Goal: Task Accomplishment & Management: Use online tool/utility

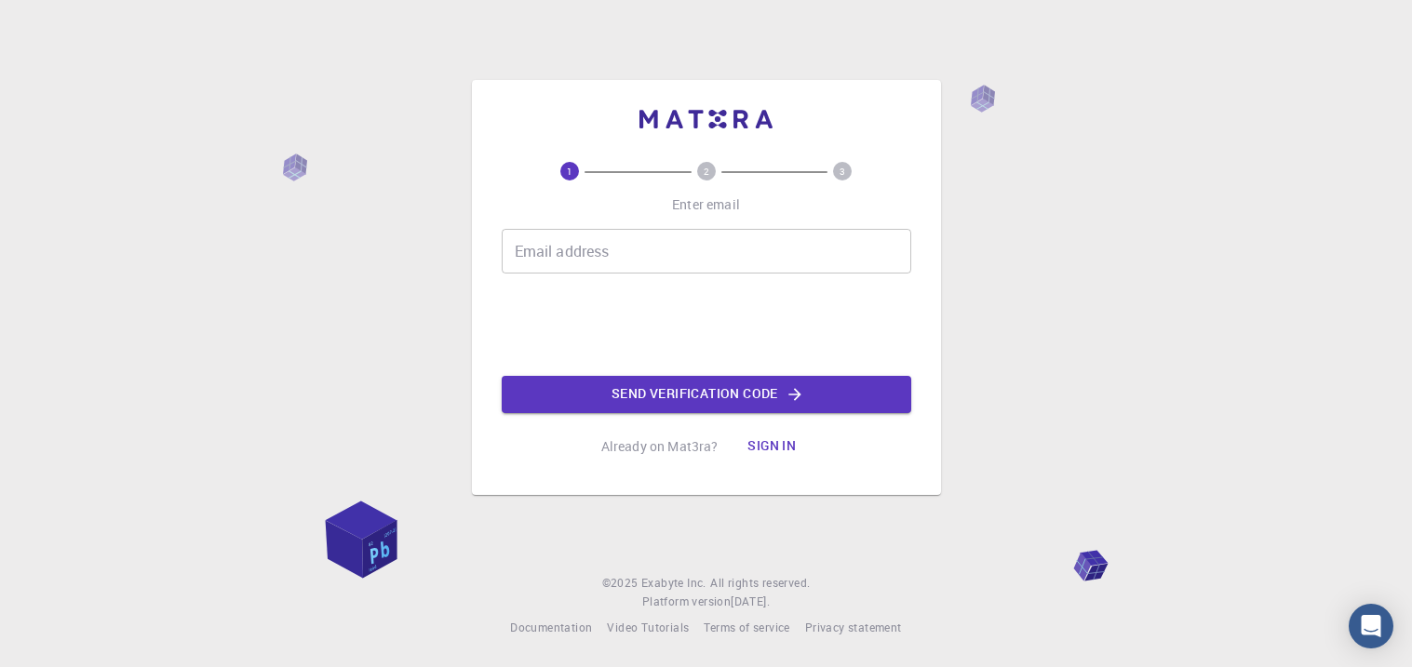
click at [829, 249] on input "Email address" at bounding box center [707, 251] width 410 height 45
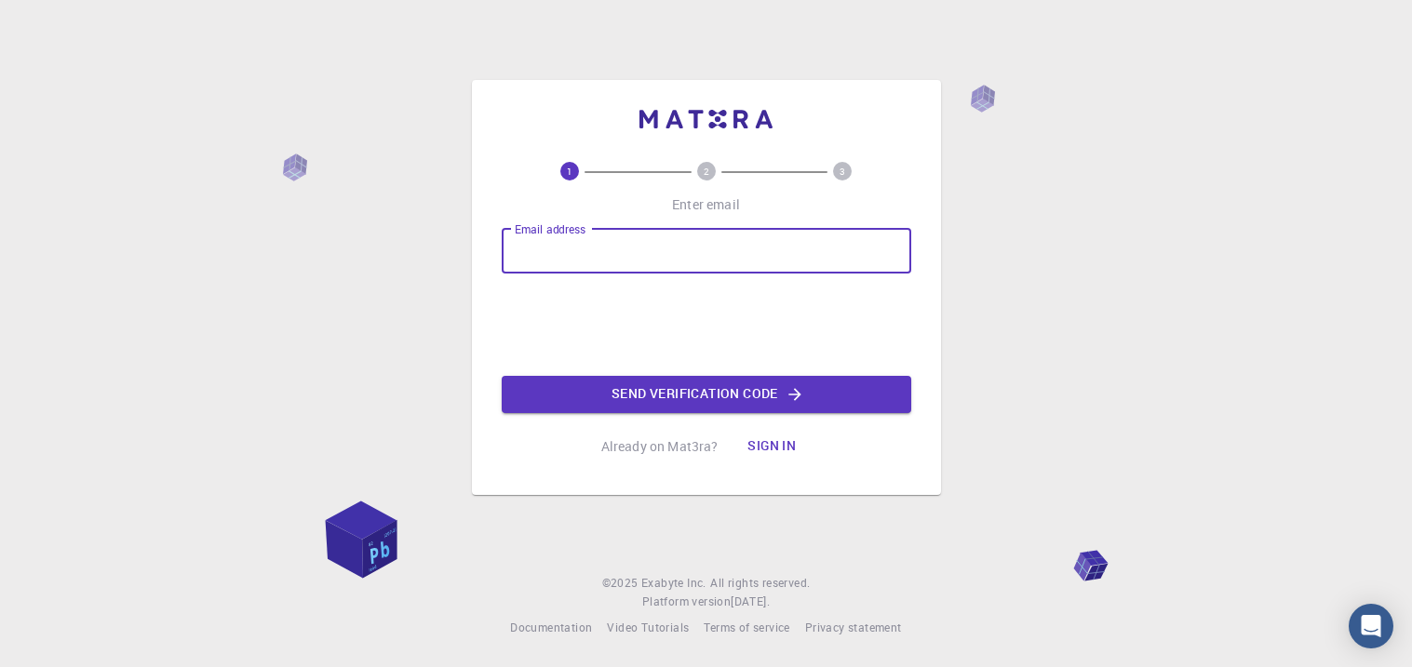
type input "[EMAIL_ADDRESS][DOMAIN_NAME]"
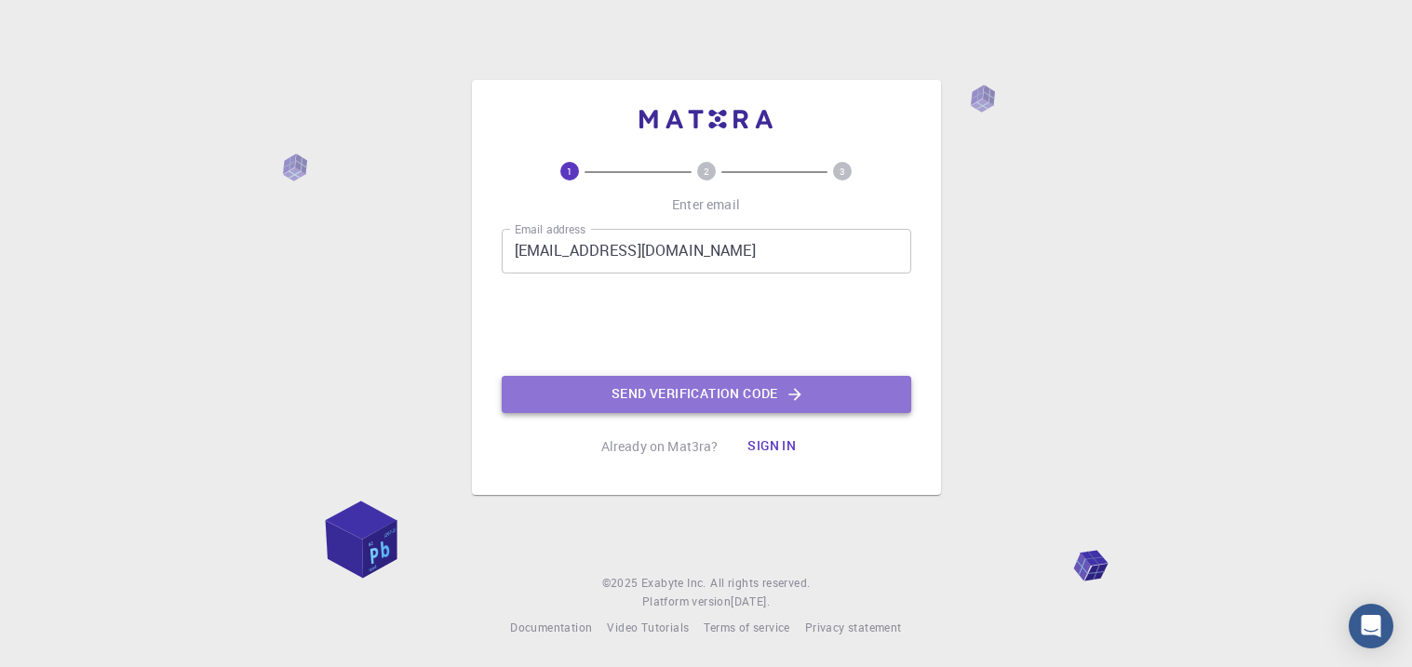
click at [584, 376] on button "Send verification code" at bounding box center [707, 394] width 410 height 37
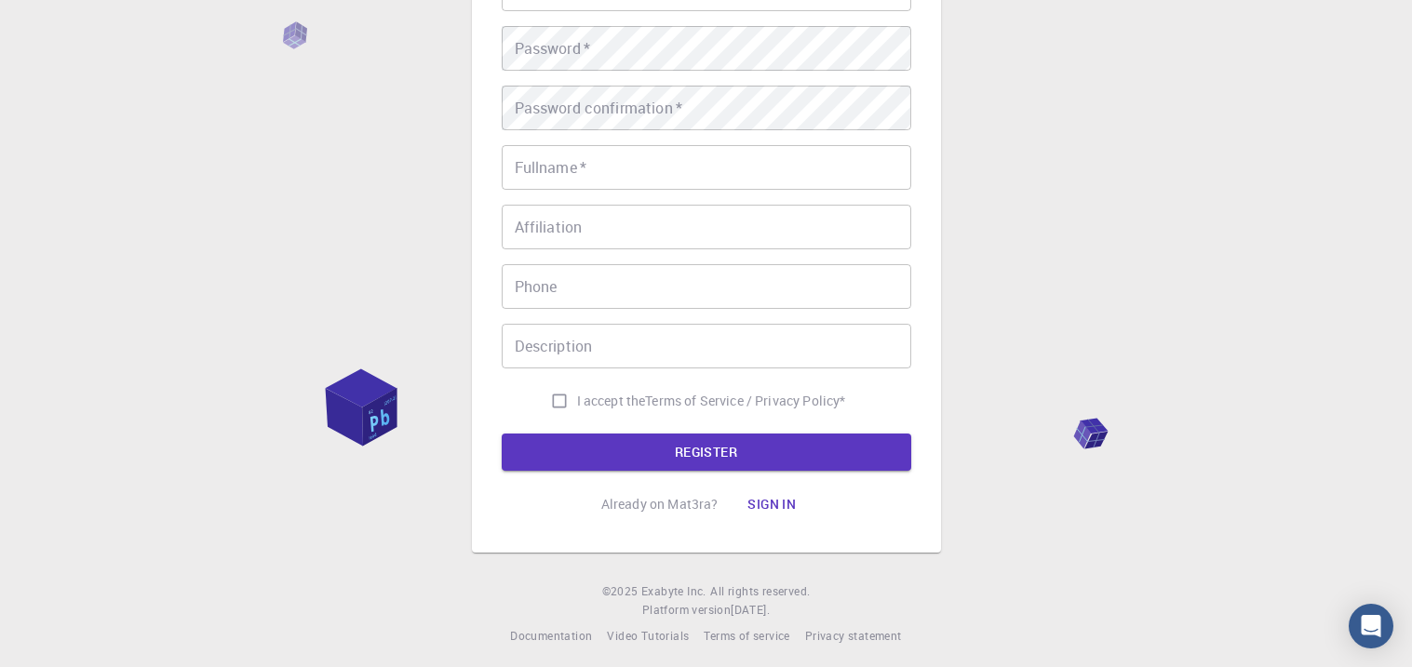
scroll to position [279, 0]
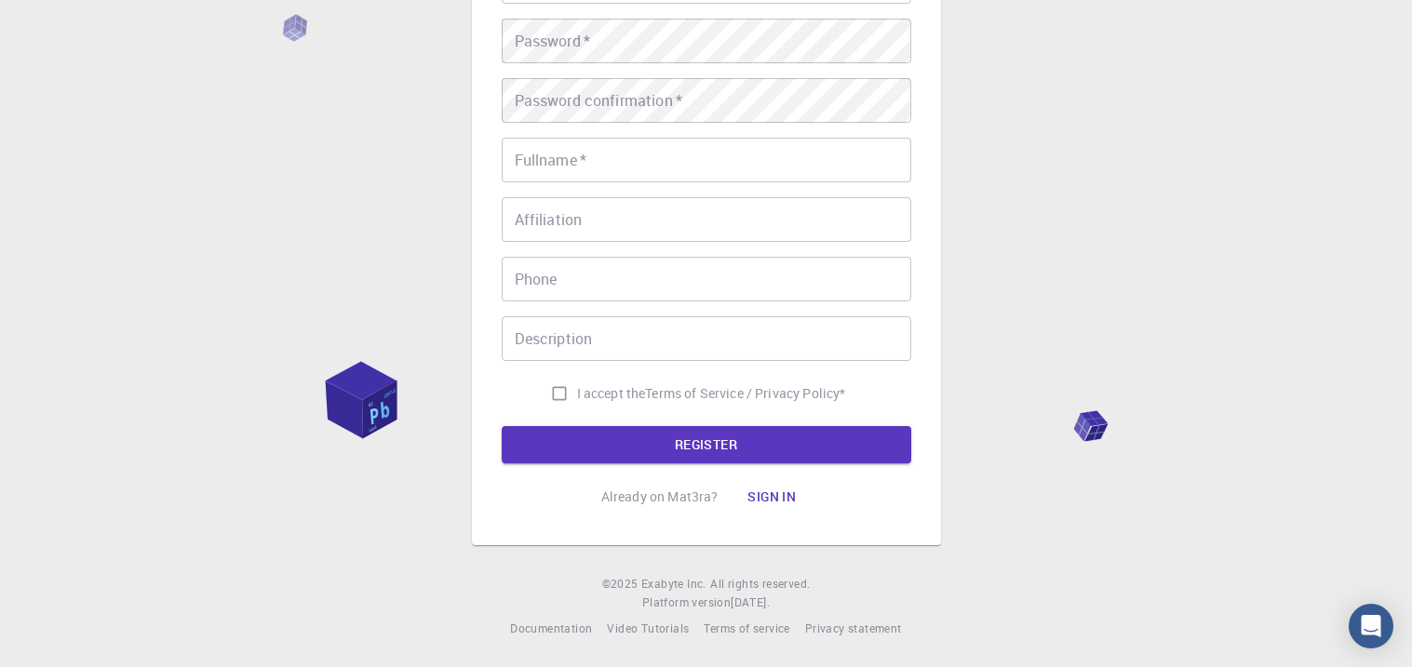
click at [555, 400] on input "I accept the Terms of Service / Privacy Policy *" at bounding box center [559, 393] width 35 height 35
checkbox input "true"
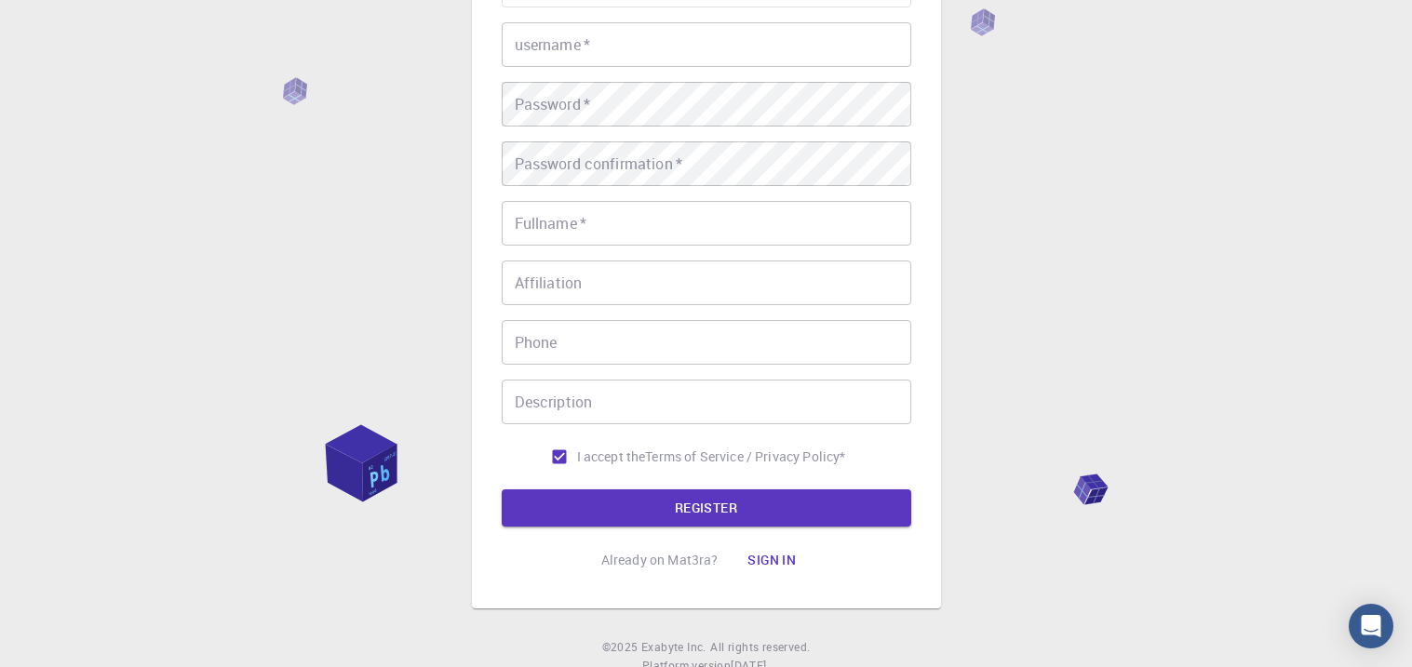
scroll to position [0, 0]
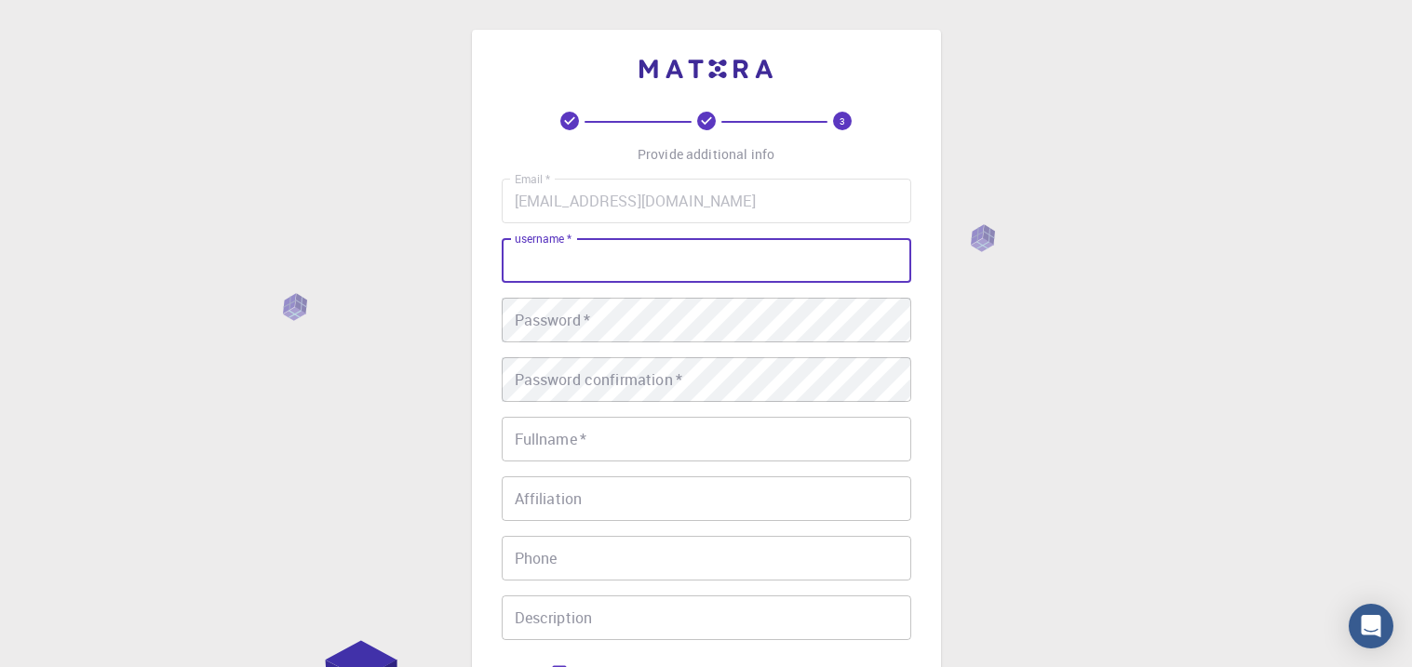
click at [740, 269] on input "username   *" at bounding box center [707, 260] width 410 height 45
type input "Rodrip"
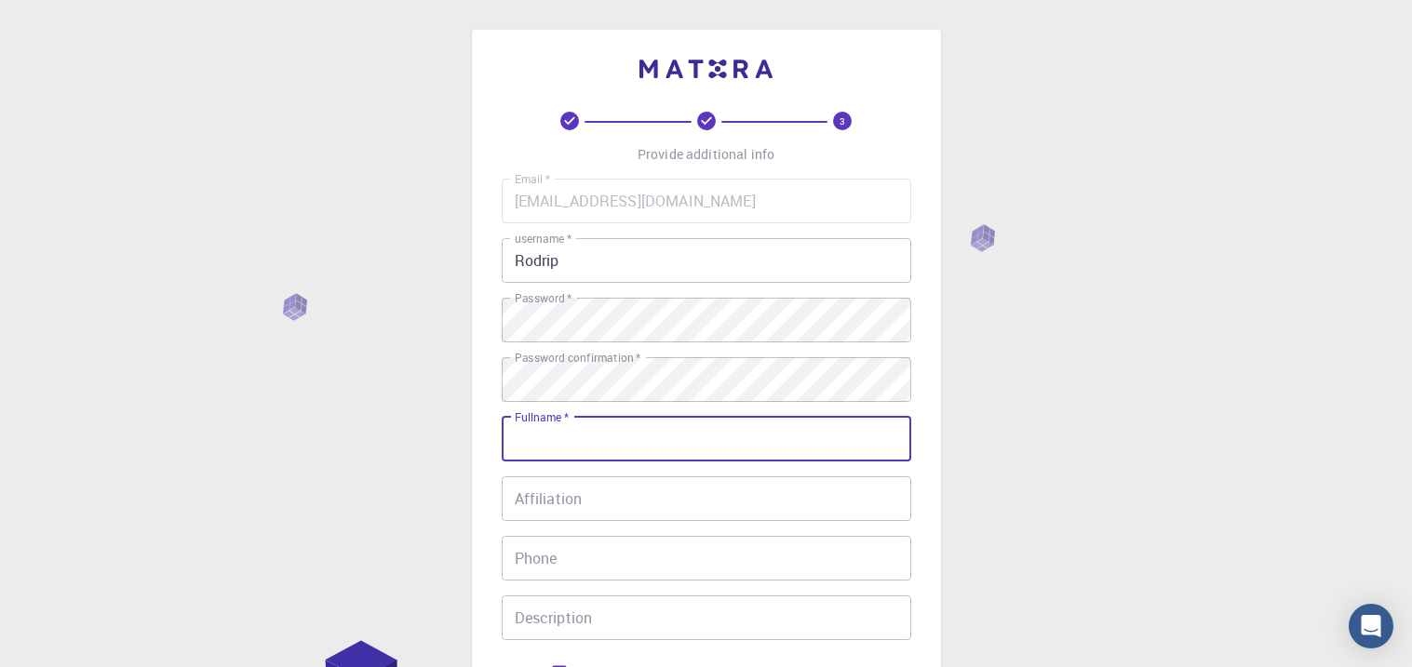
click at [689, 437] on input "Fullname   *" at bounding box center [707, 439] width 410 height 45
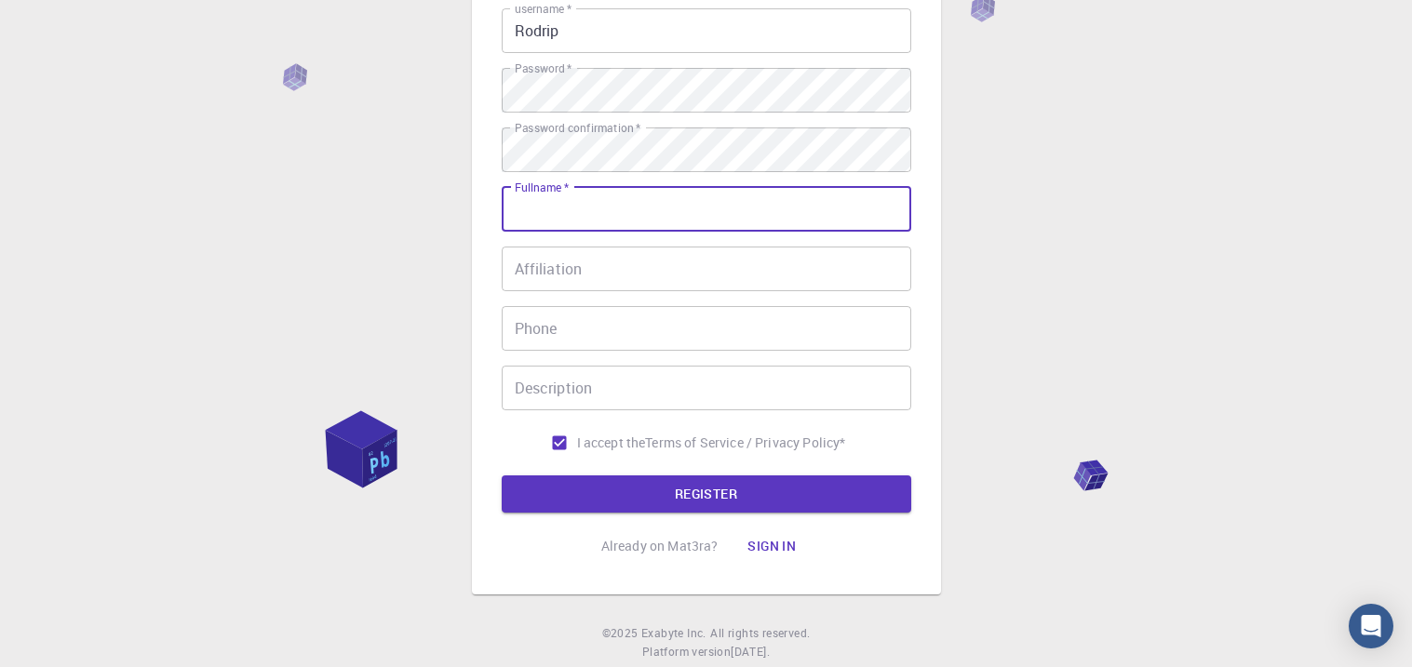
scroll to position [253, 0]
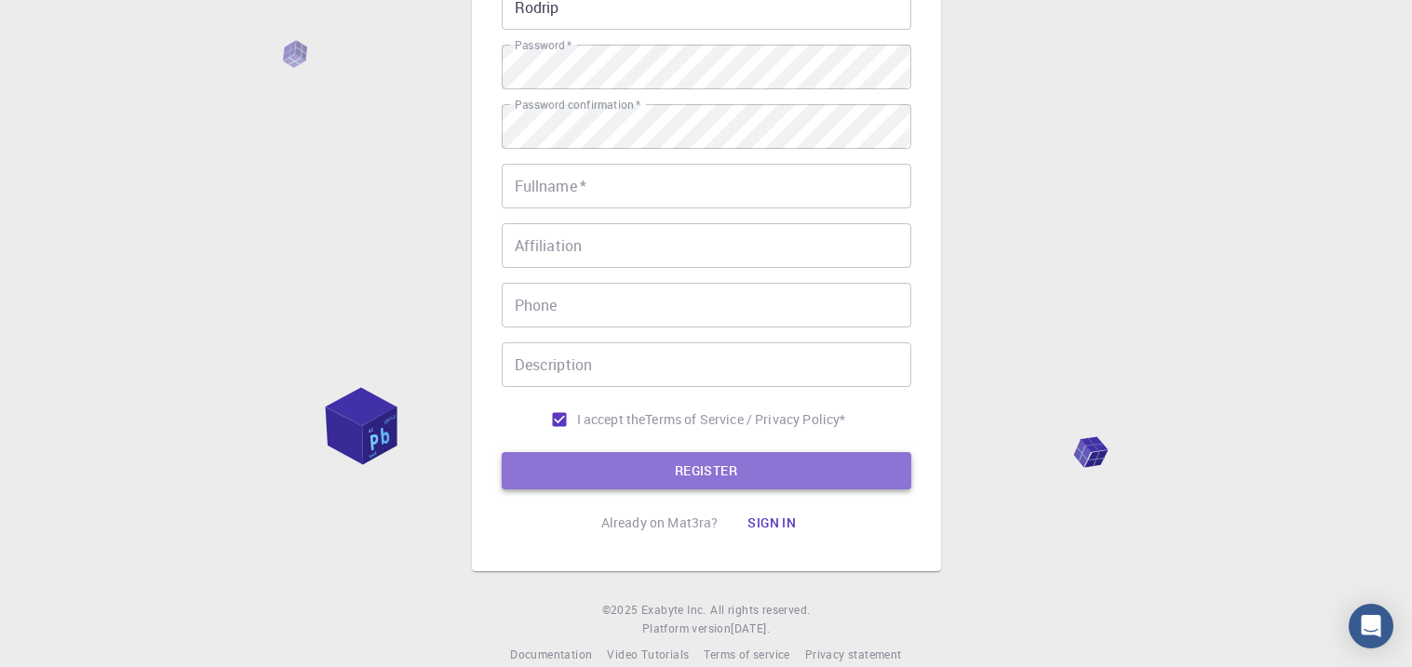
click at [678, 471] on button "REGISTER" at bounding box center [707, 470] width 410 height 37
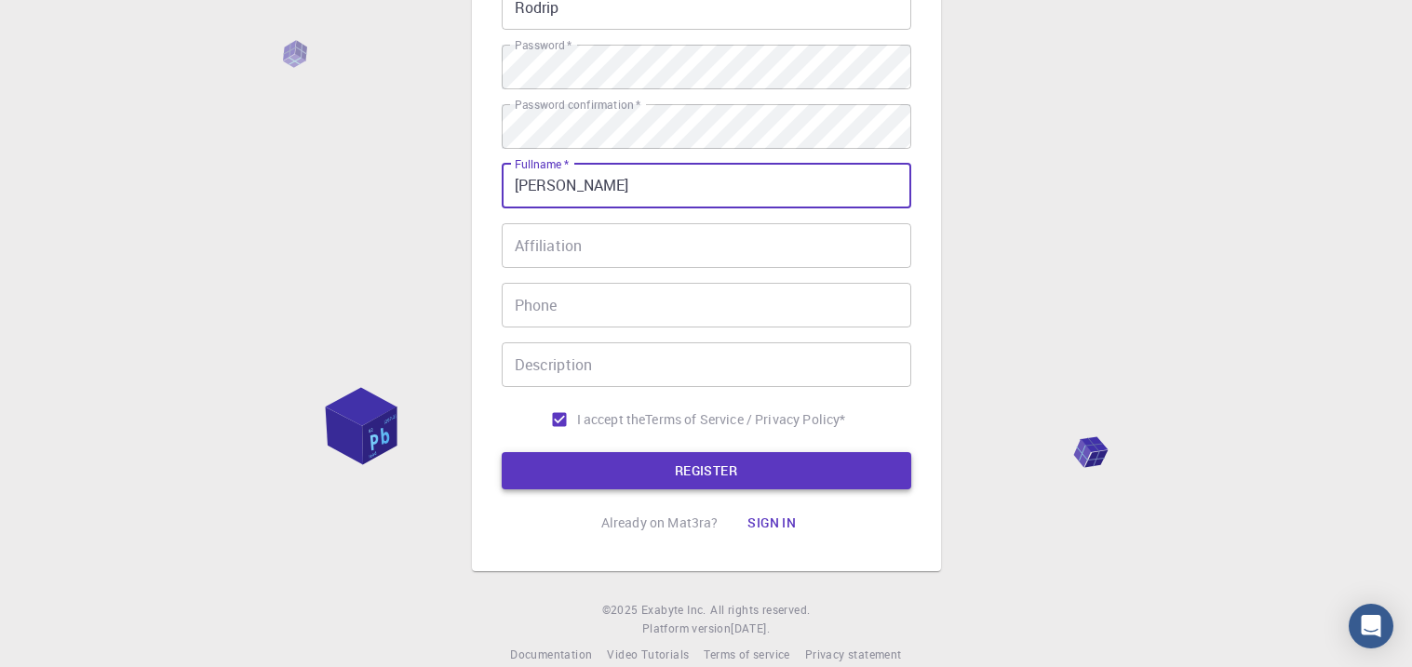
type input "[PERSON_NAME]"
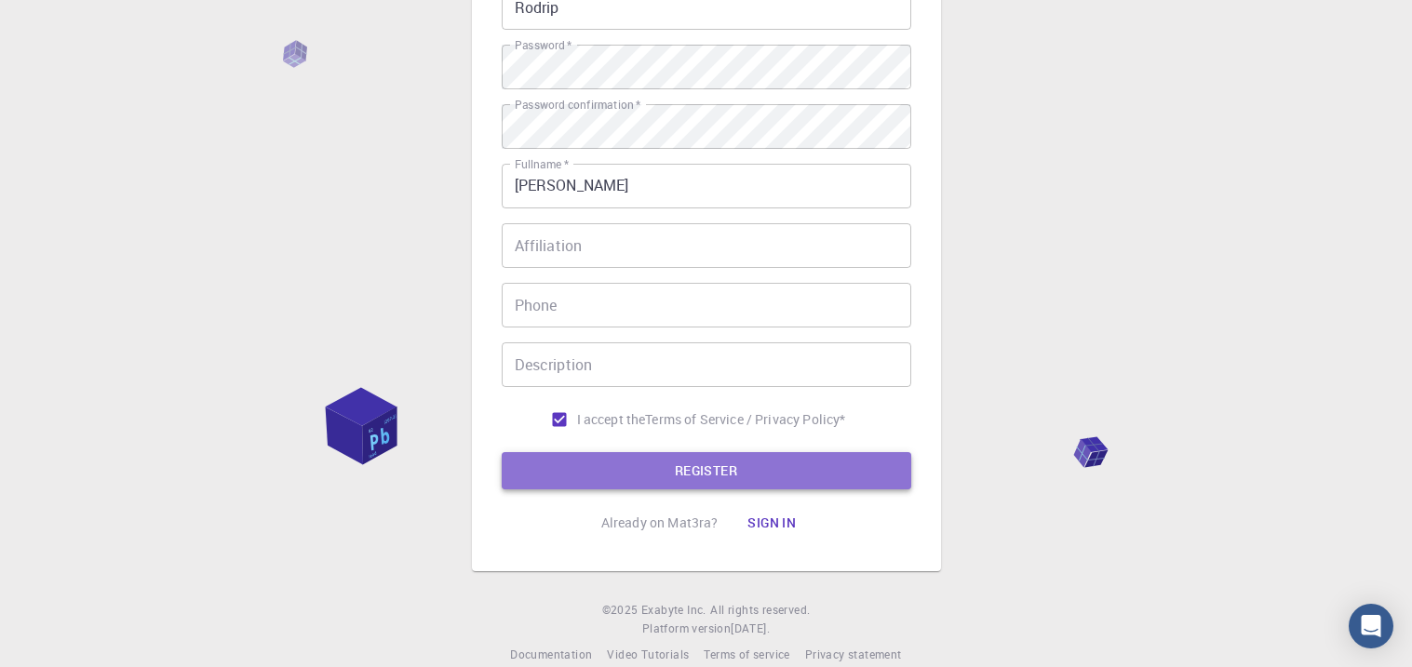
click at [665, 469] on button "REGISTER" at bounding box center [707, 470] width 410 height 37
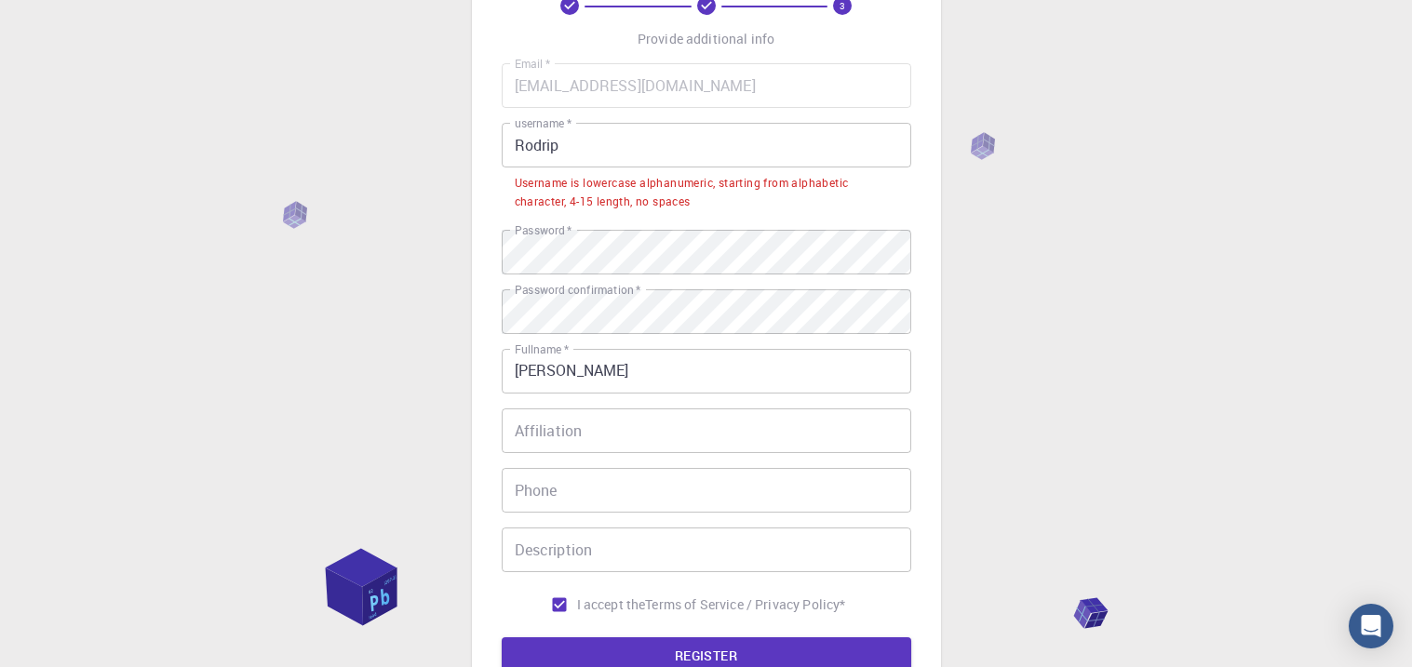
scroll to position [0, 0]
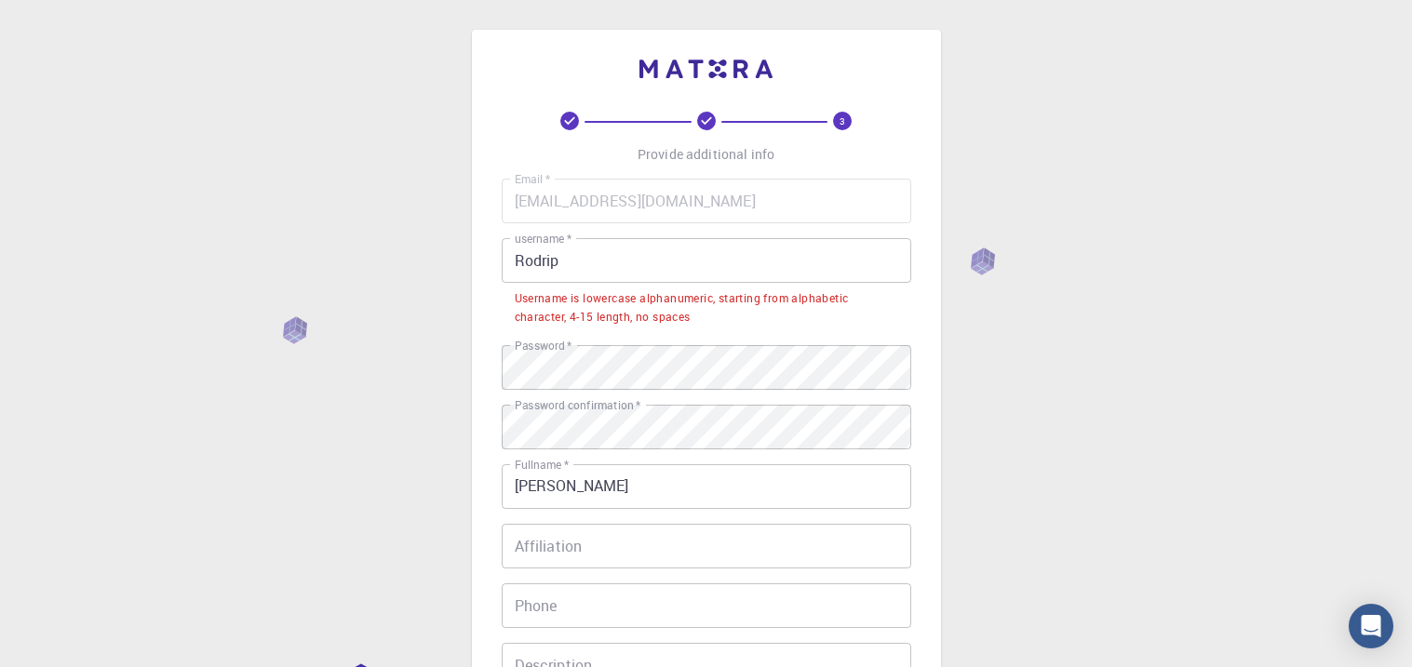
click at [683, 257] on input "Rodrip" at bounding box center [707, 260] width 410 height 45
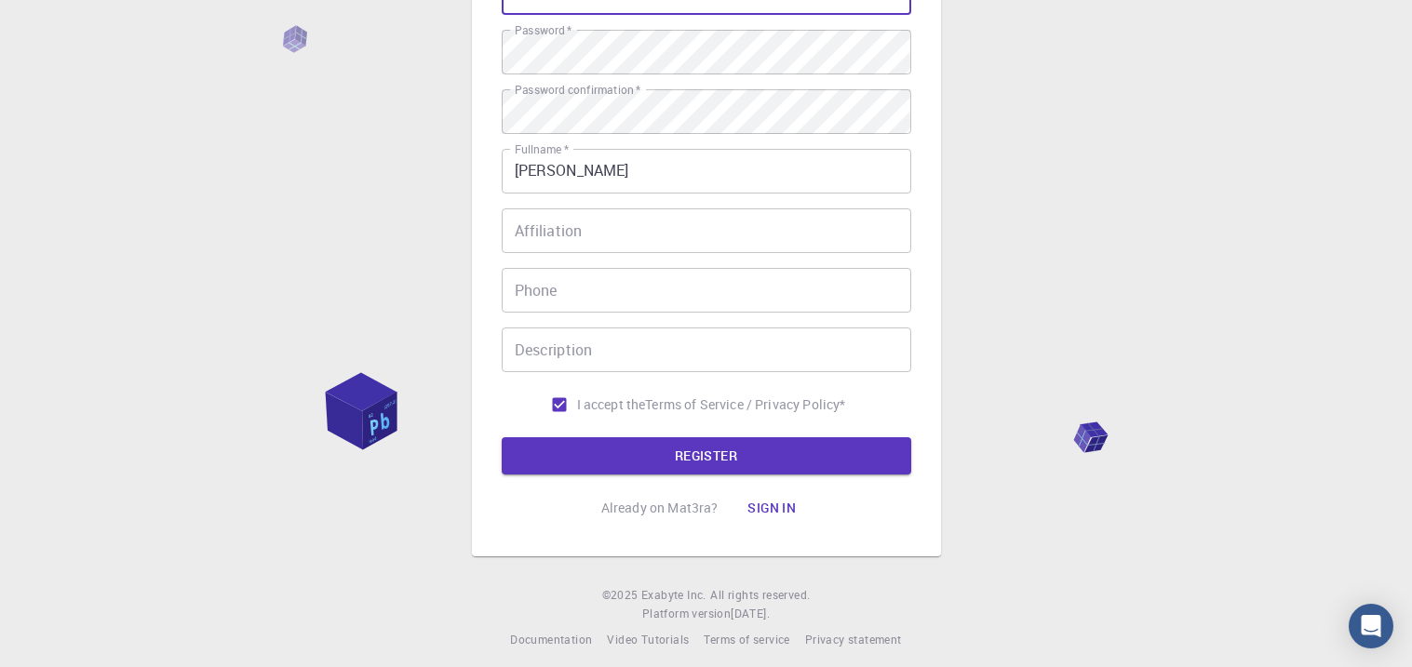
scroll to position [279, 0]
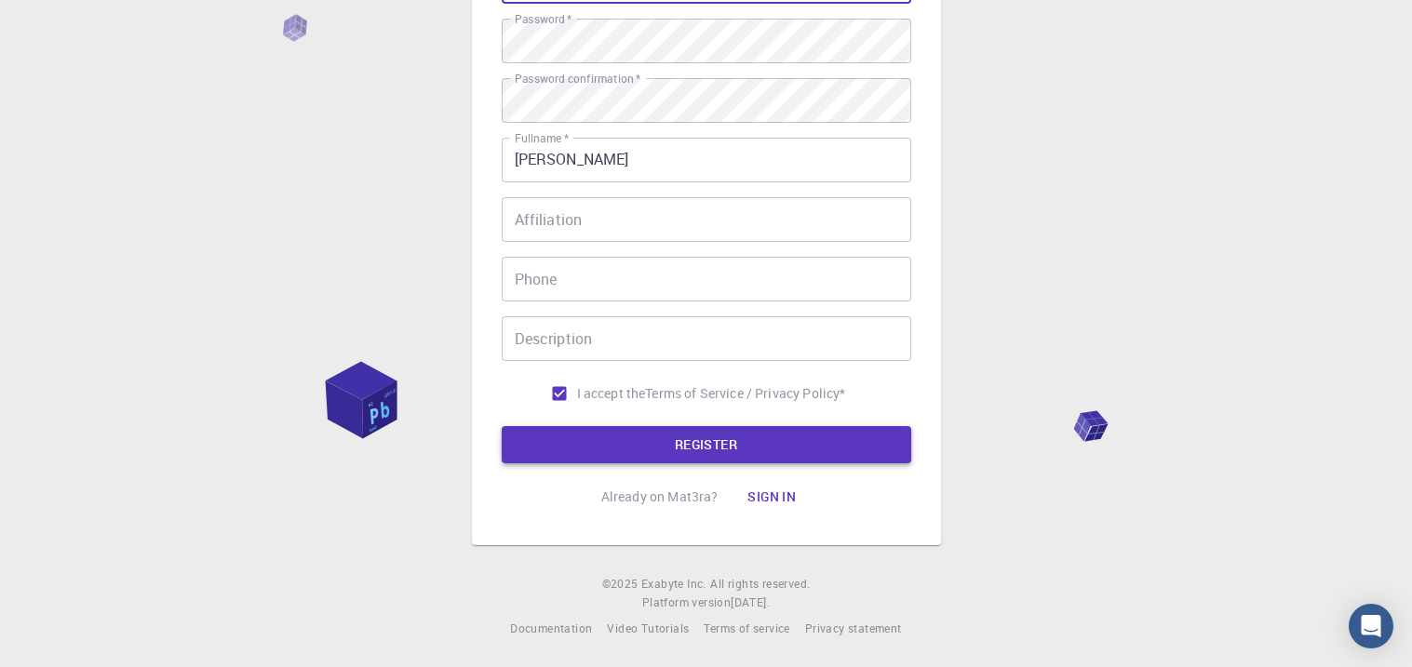
click at [652, 459] on button "REGISTER" at bounding box center [707, 444] width 410 height 37
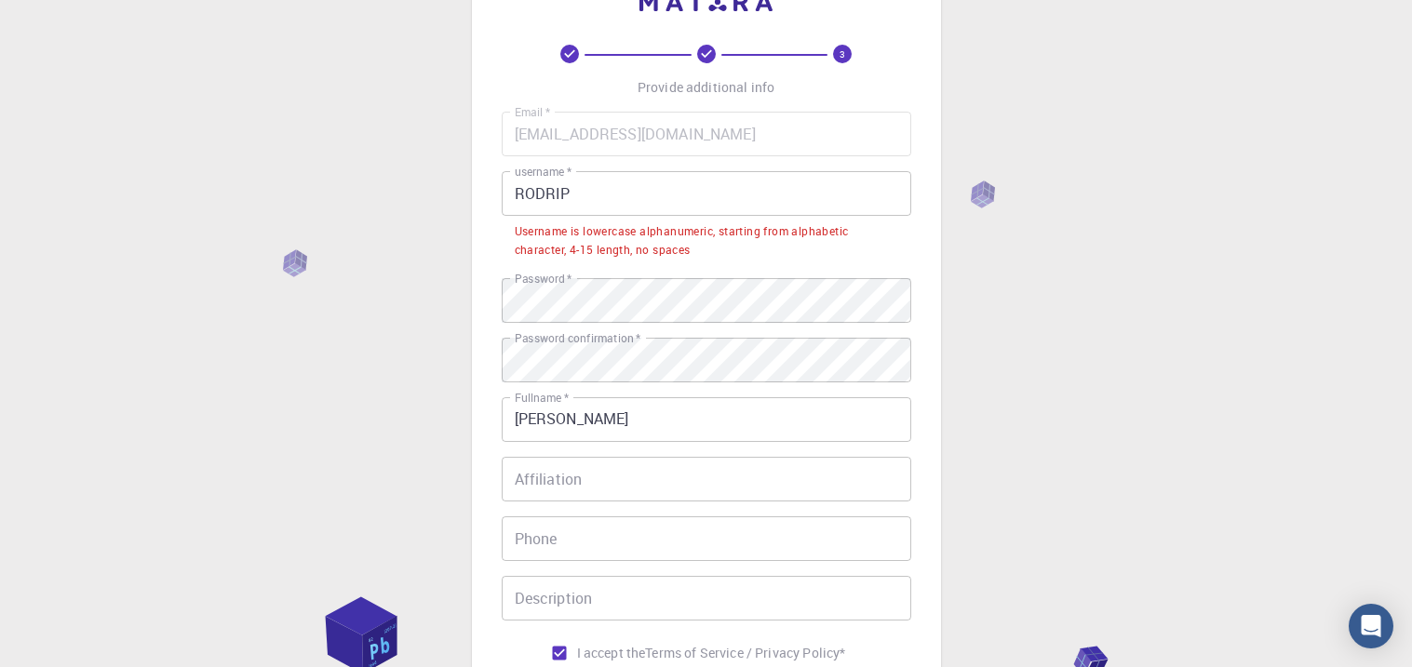
scroll to position [0, 0]
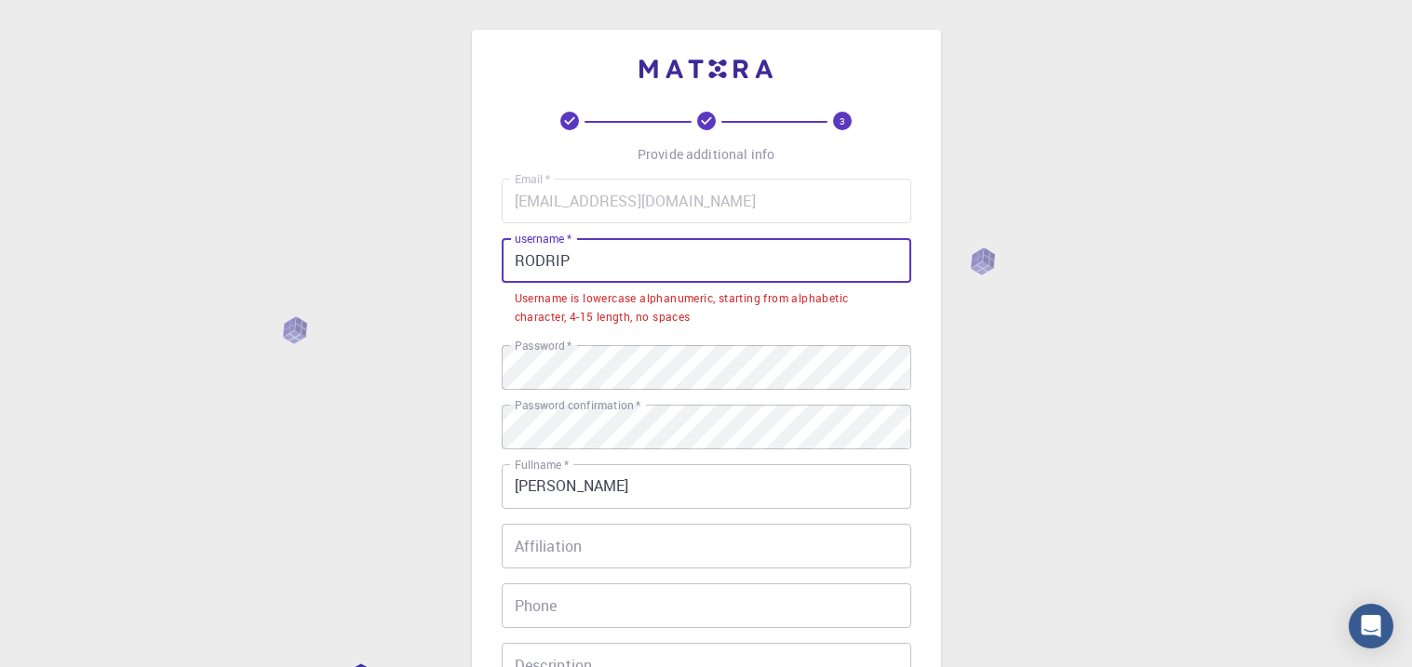
click at [625, 252] on input "RODRIP" at bounding box center [707, 260] width 410 height 45
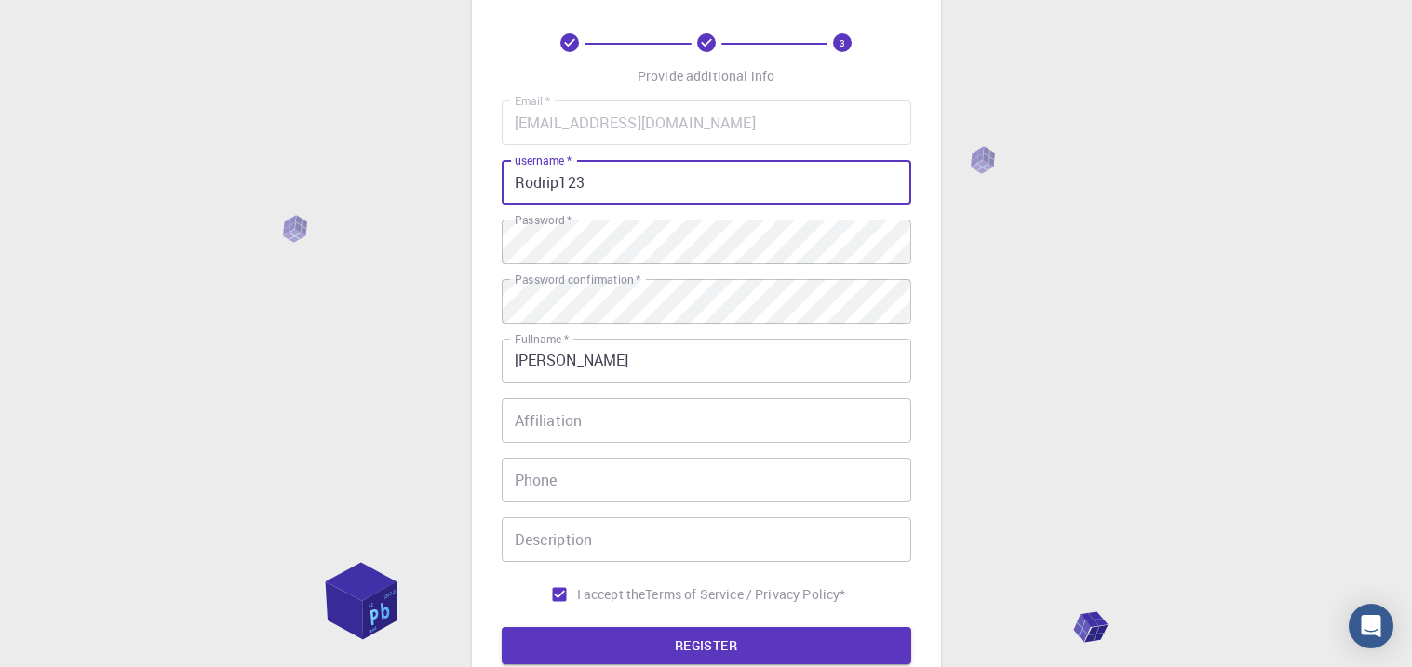
scroll to position [279, 0]
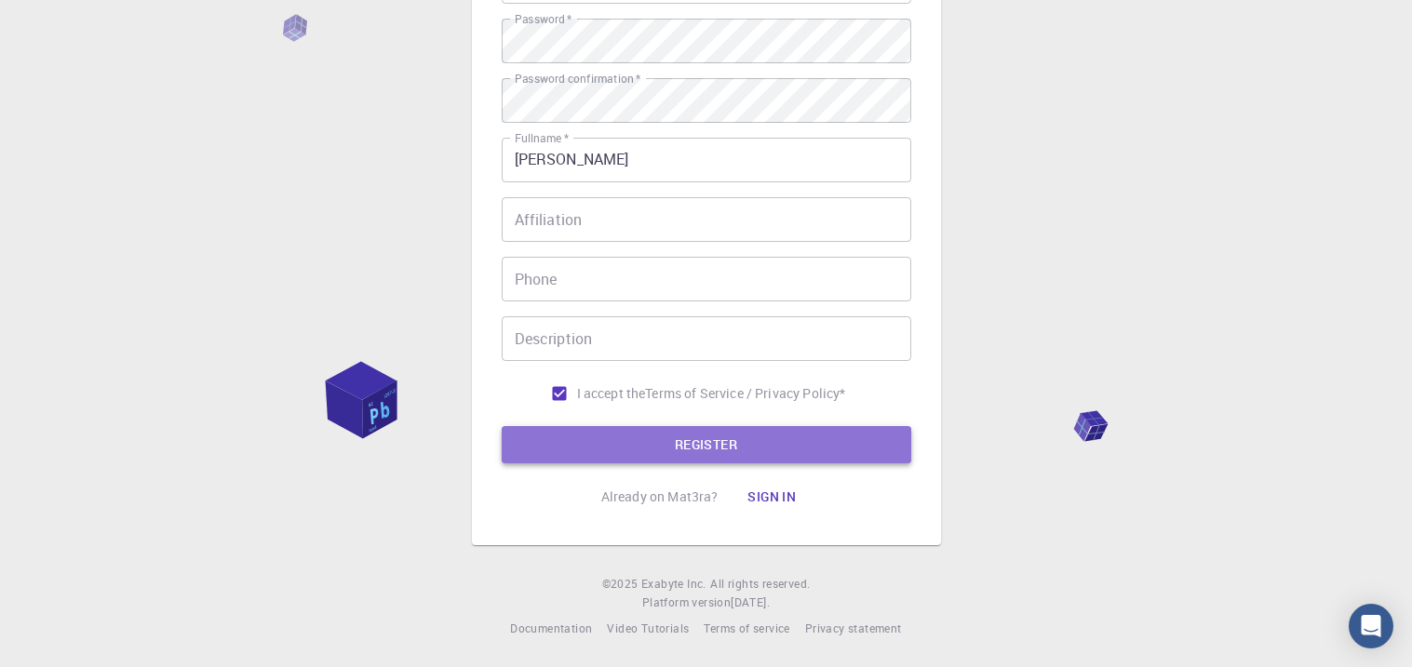
click at [589, 434] on button "REGISTER" at bounding box center [707, 444] width 410 height 37
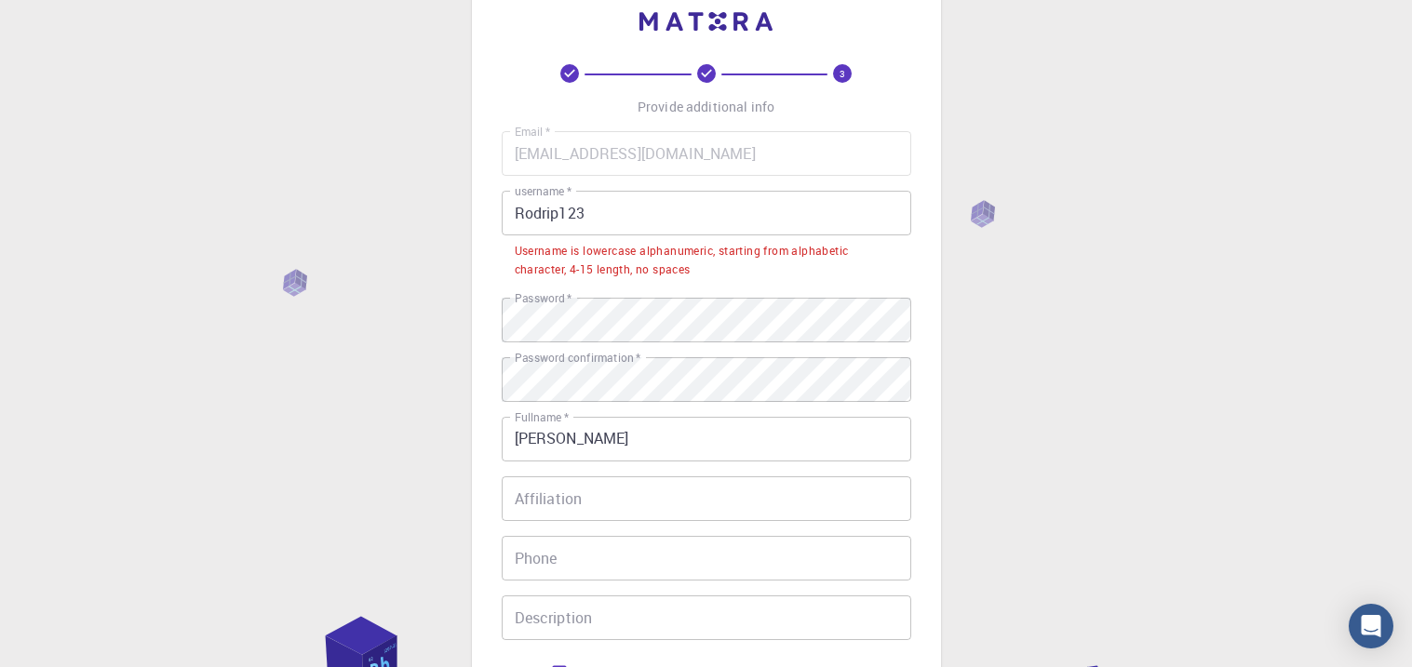
scroll to position [34, 0]
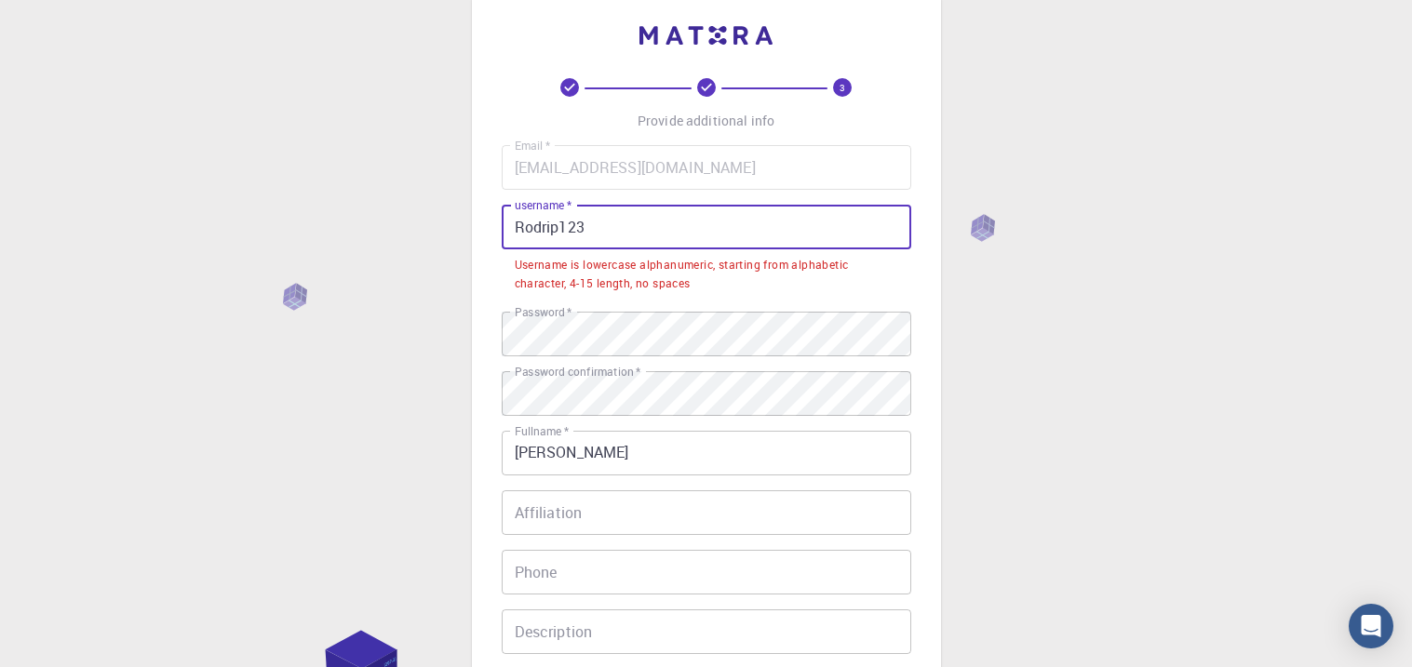
click at [559, 227] on input "Rodrip123" at bounding box center [707, 227] width 410 height 45
click at [527, 229] on input "Rodrip123" at bounding box center [707, 227] width 410 height 45
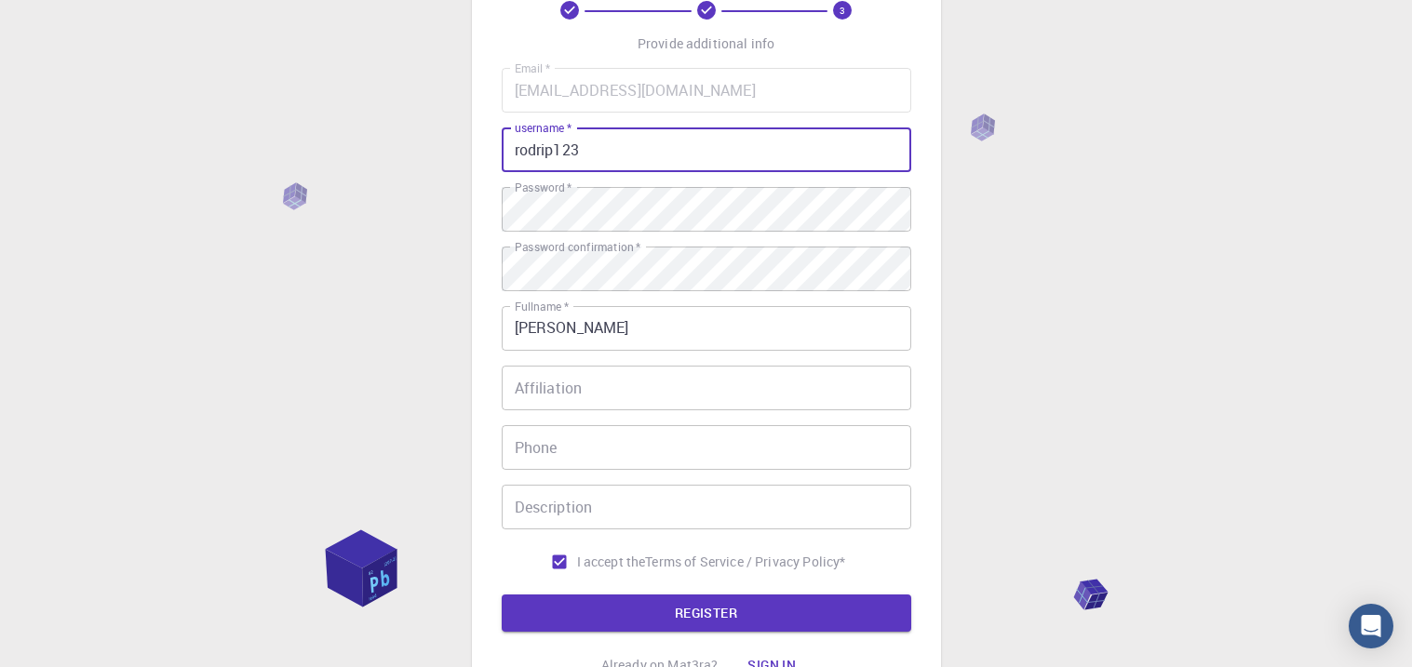
scroll to position [279, 0]
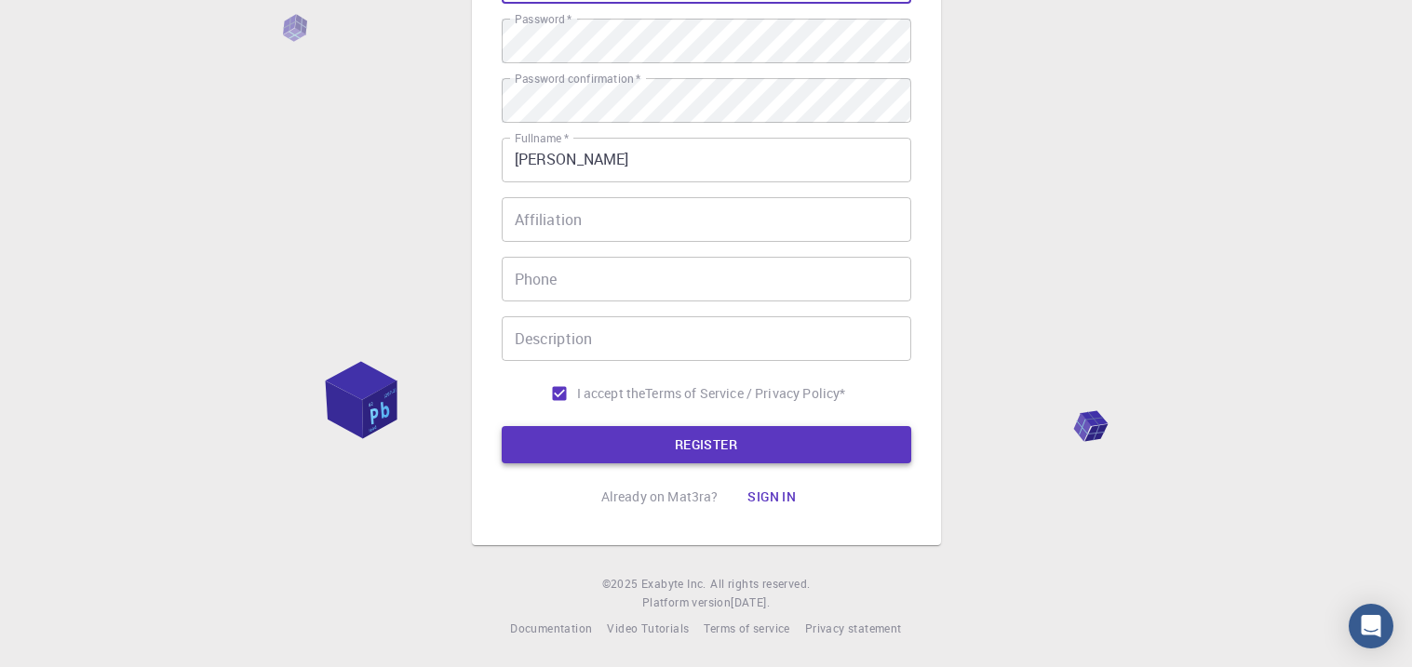
type input "rodrip123"
click at [826, 447] on button "REGISTER" at bounding box center [707, 444] width 410 height 37
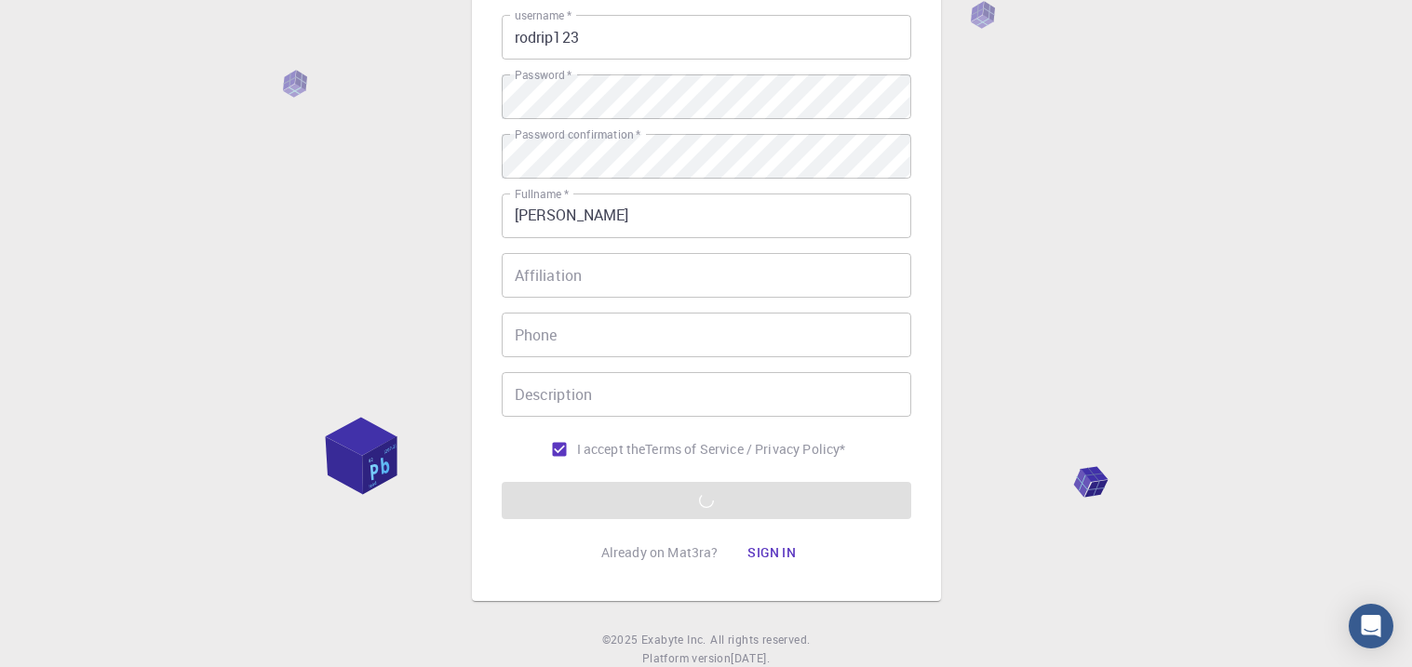
scroll to position [222, 0]
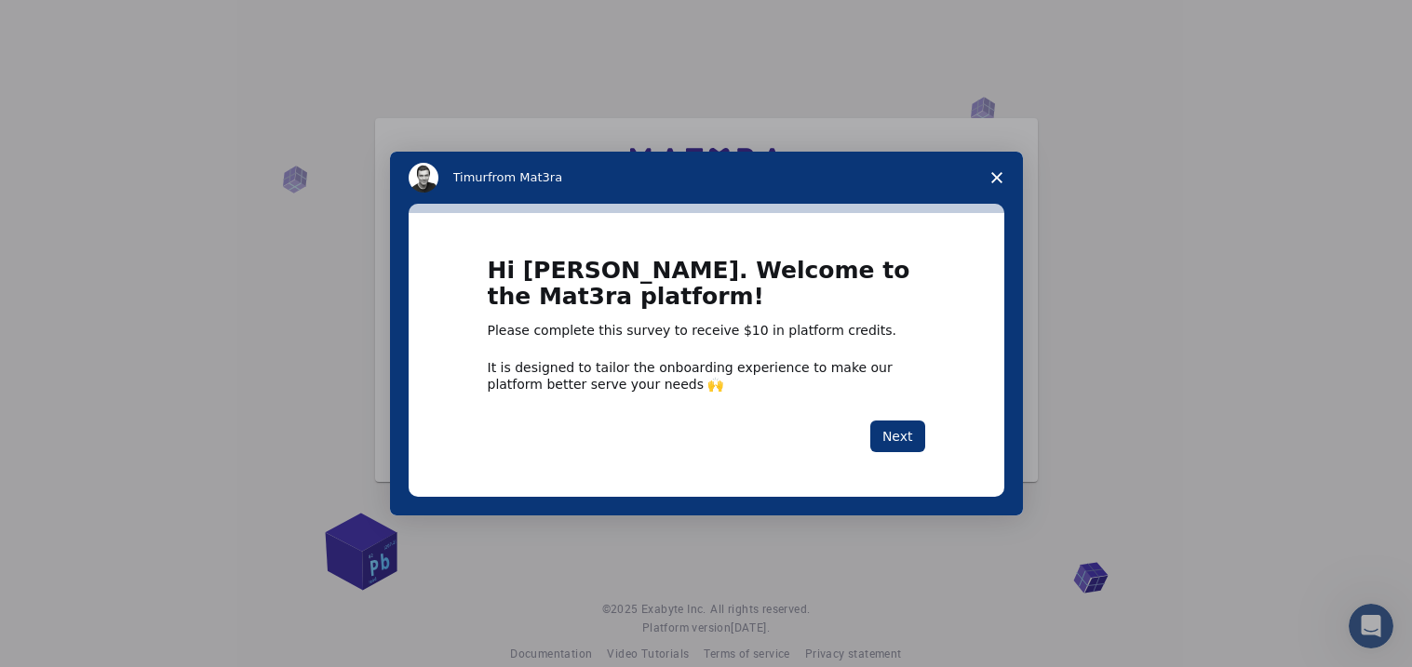
click at [1000, 180] on polygon "Close survey" at bounding box center [996, 177] width 11 height 11
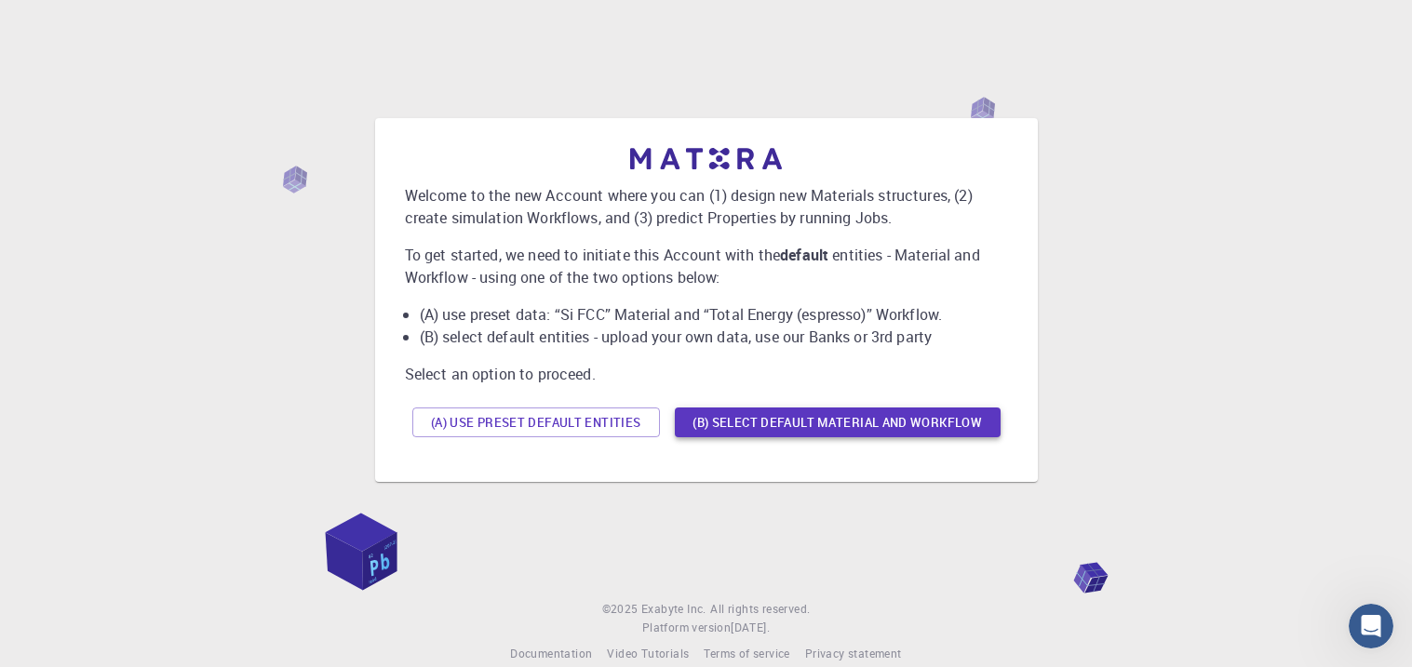
click at [710, 422] on button "(B) Select default material and workflow" at bounding box center [838, 423] width 326 height 30
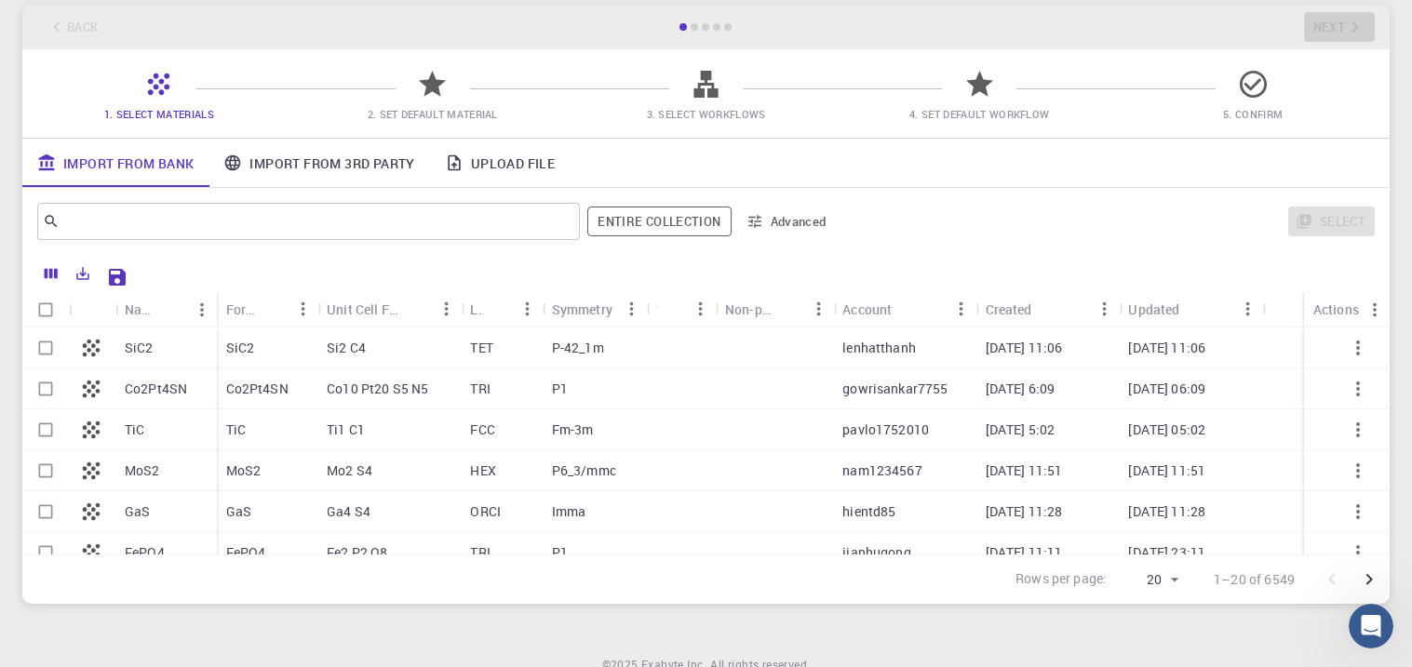
scroll to position [124, 0]
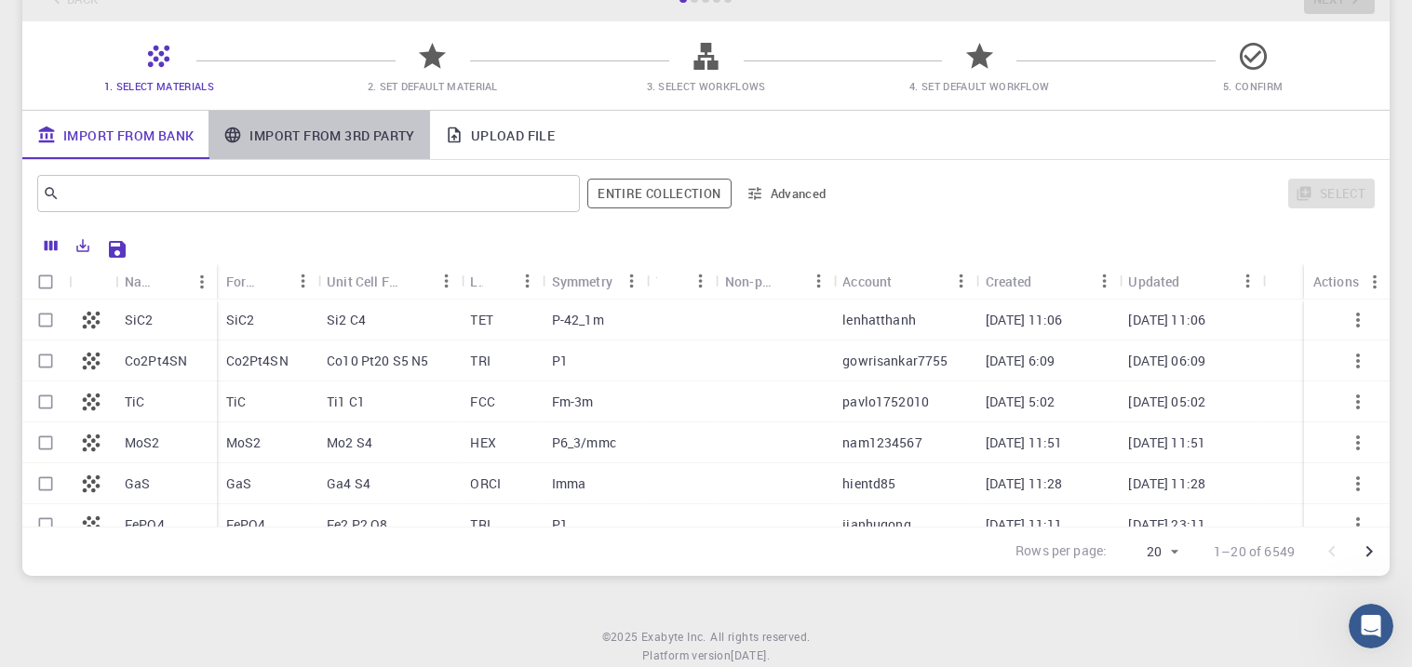
click at [376, 141] on link "Import From 3rd Party" at bounding box center [318, 135] width 221 height 48
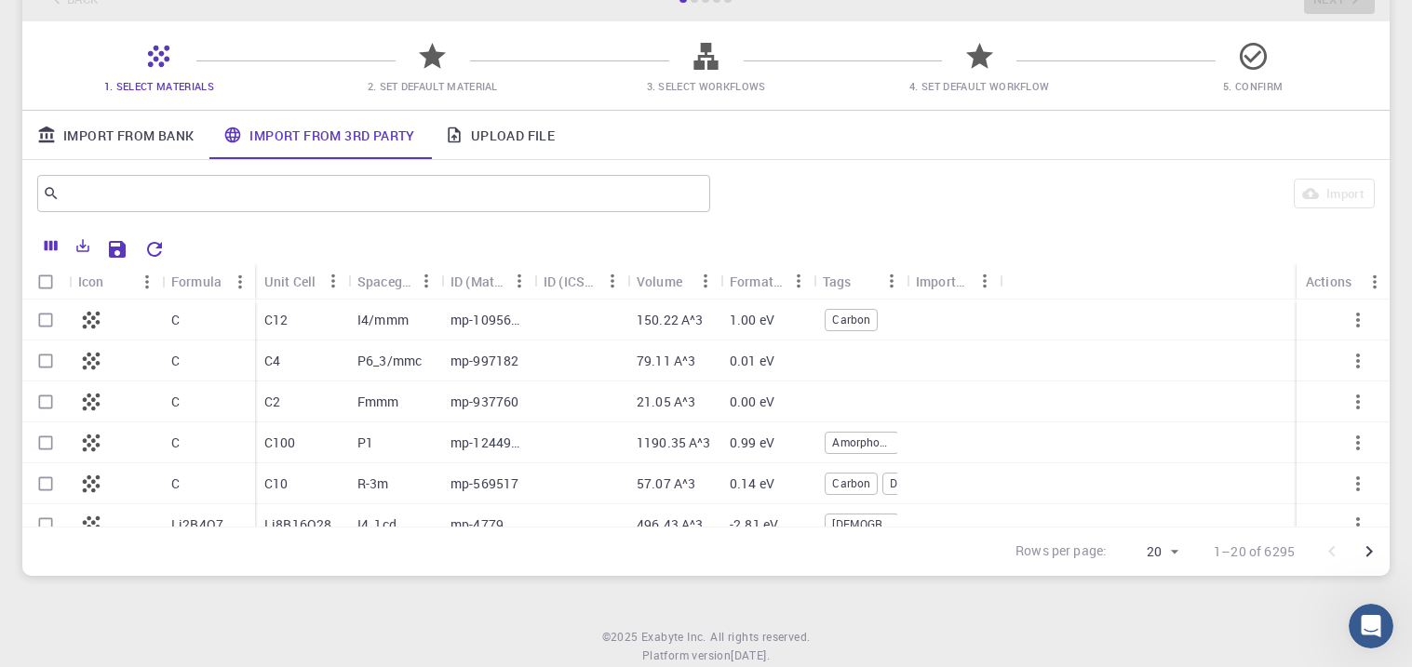
click at [157, 146] on link "Import From Bank" at bounding box center [115, 135] width 186 height 48
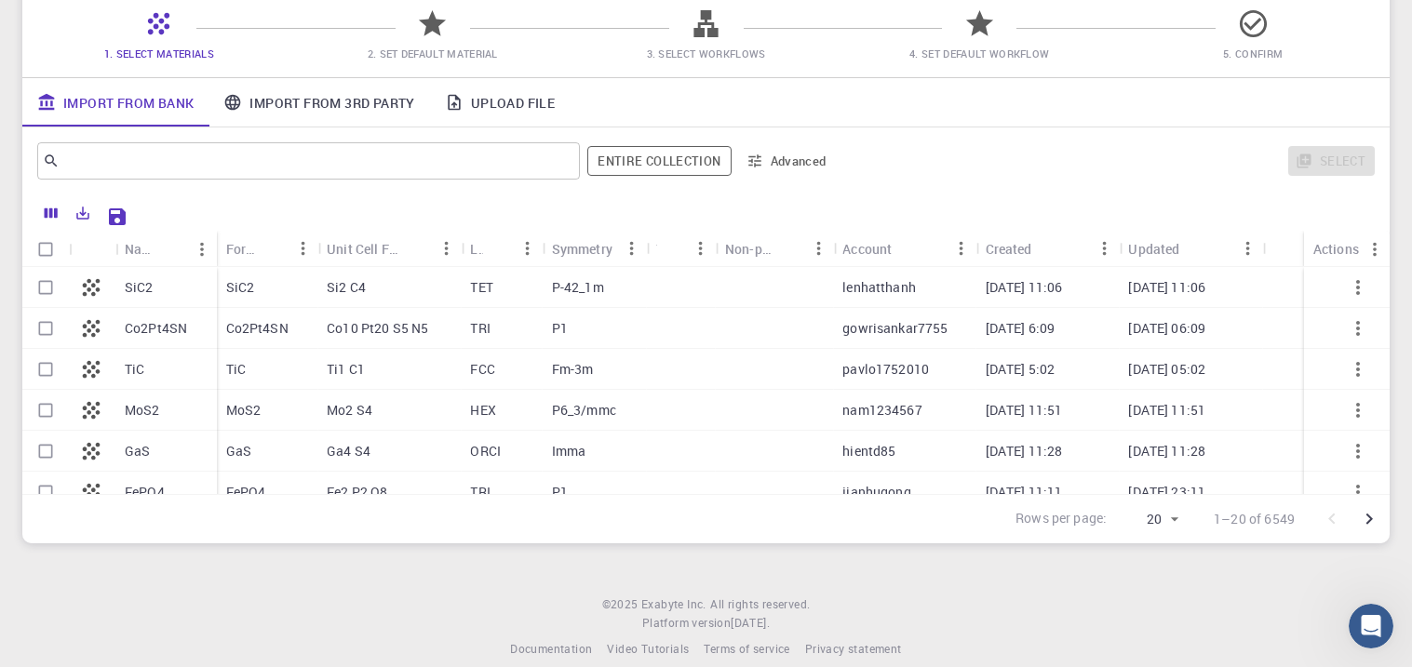
scroll to position [178, 0]
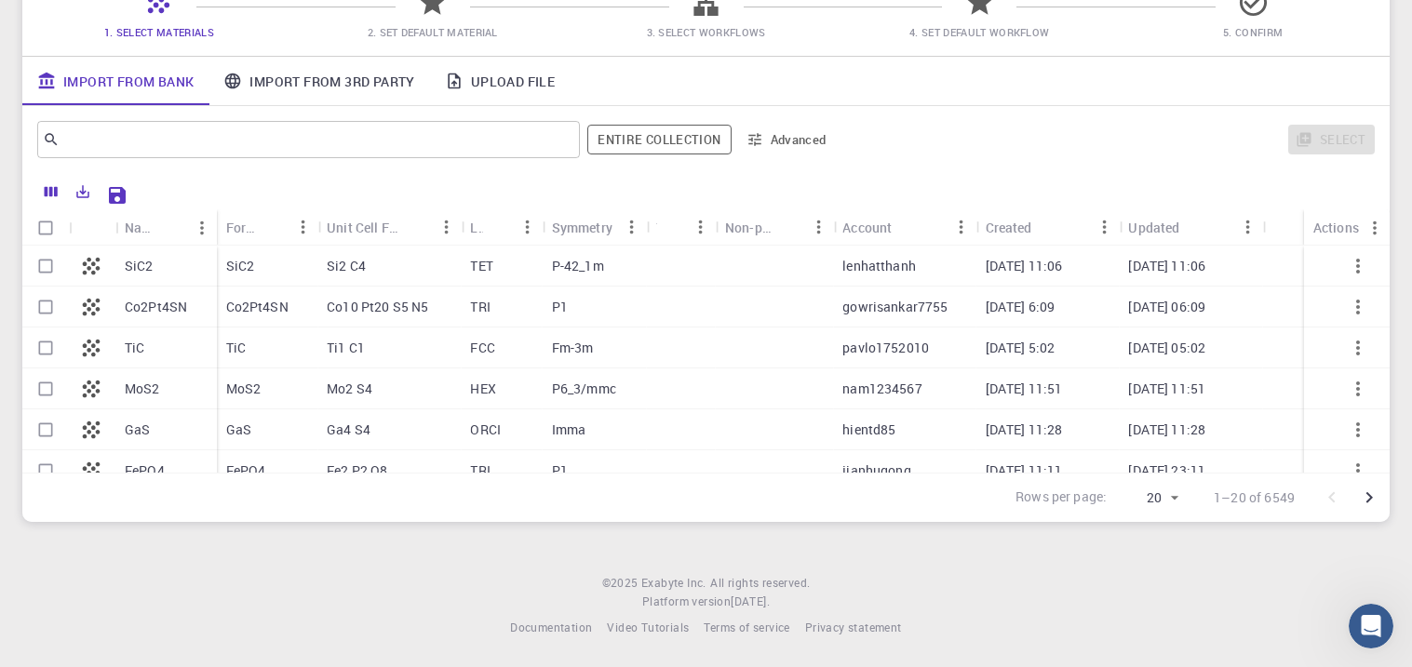
click at [145, 262] on p "SiC2" at bounding box center [139, 266] width 29 height 19
checkbox input "true"
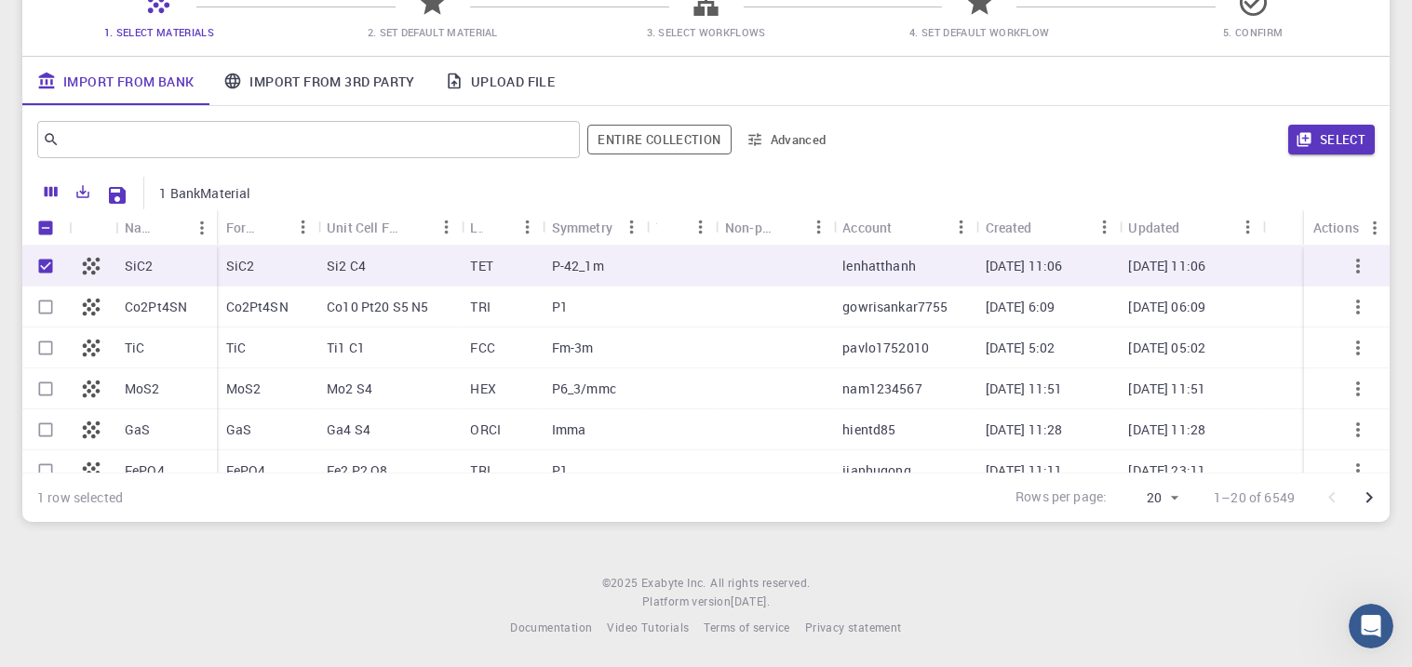
click at [145, 262] on p "SiC2" at bounding box center [139, 266] width 29 height 19
checkbox input "false"
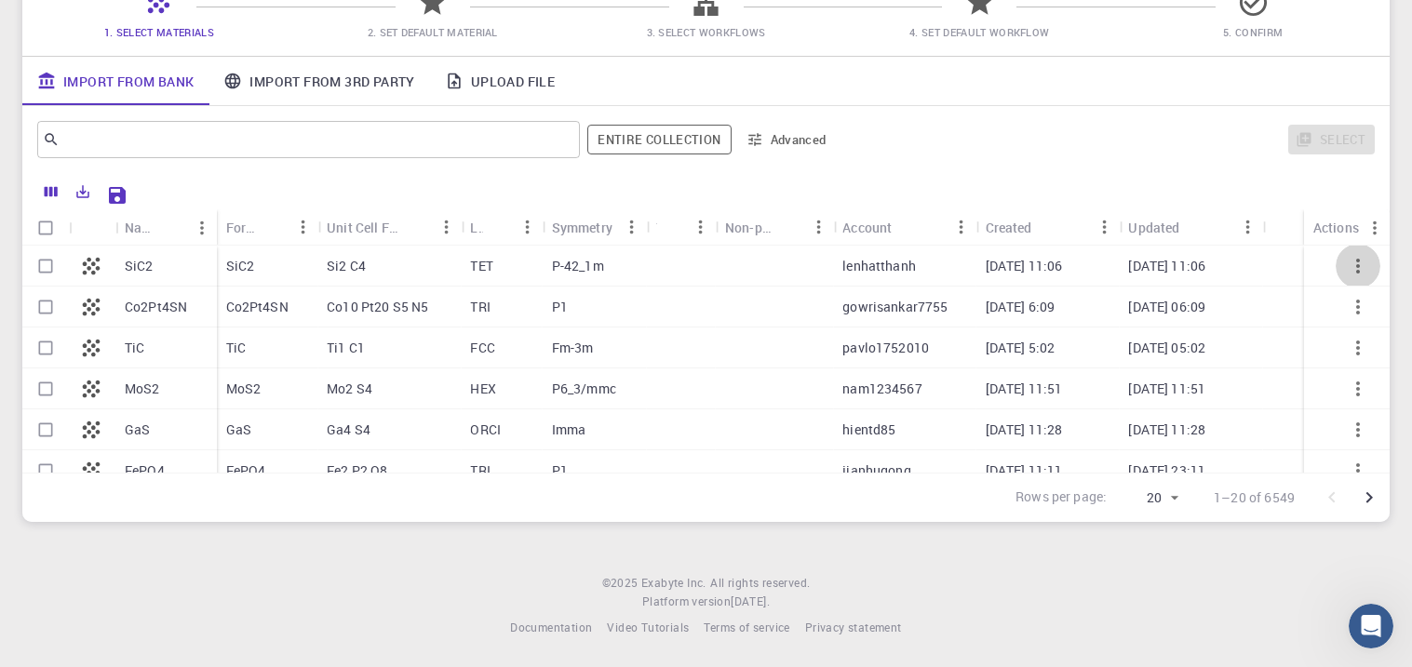
click at [1354, 269] on icon "button" at bounding box center [1358, 266] width 22 height 22
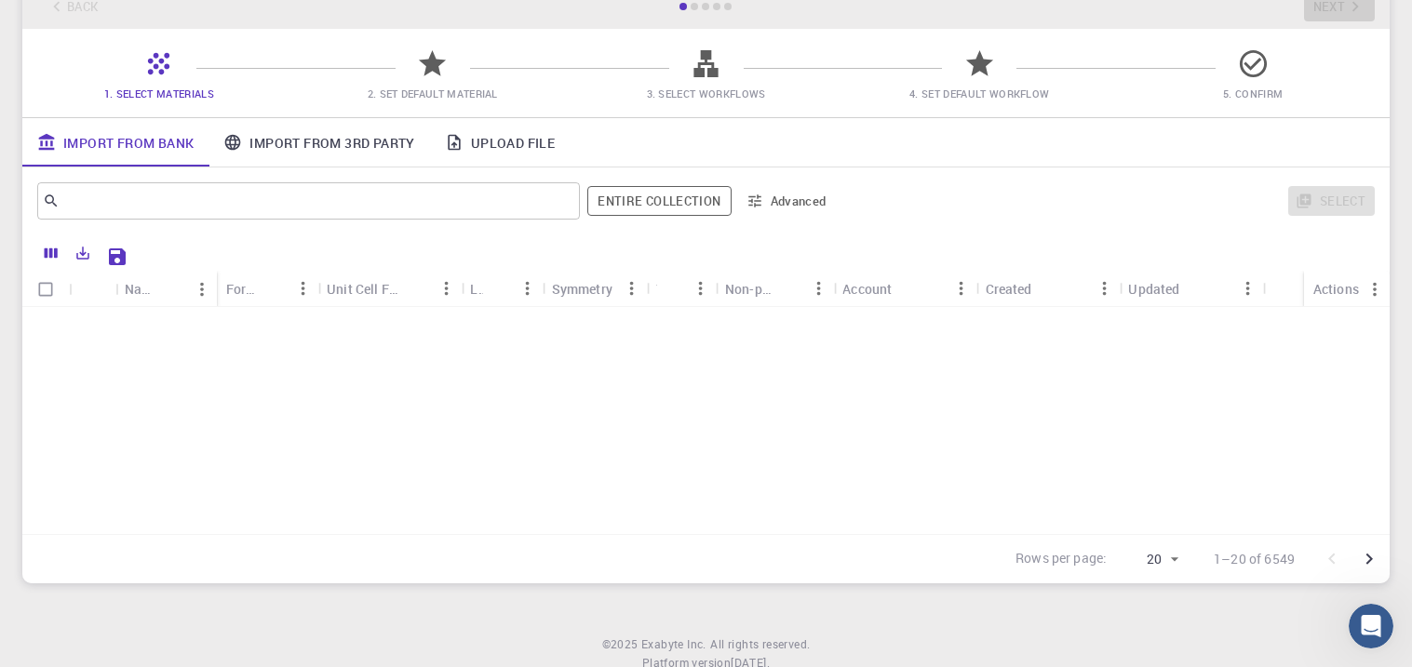
scroll to position [0, 0]
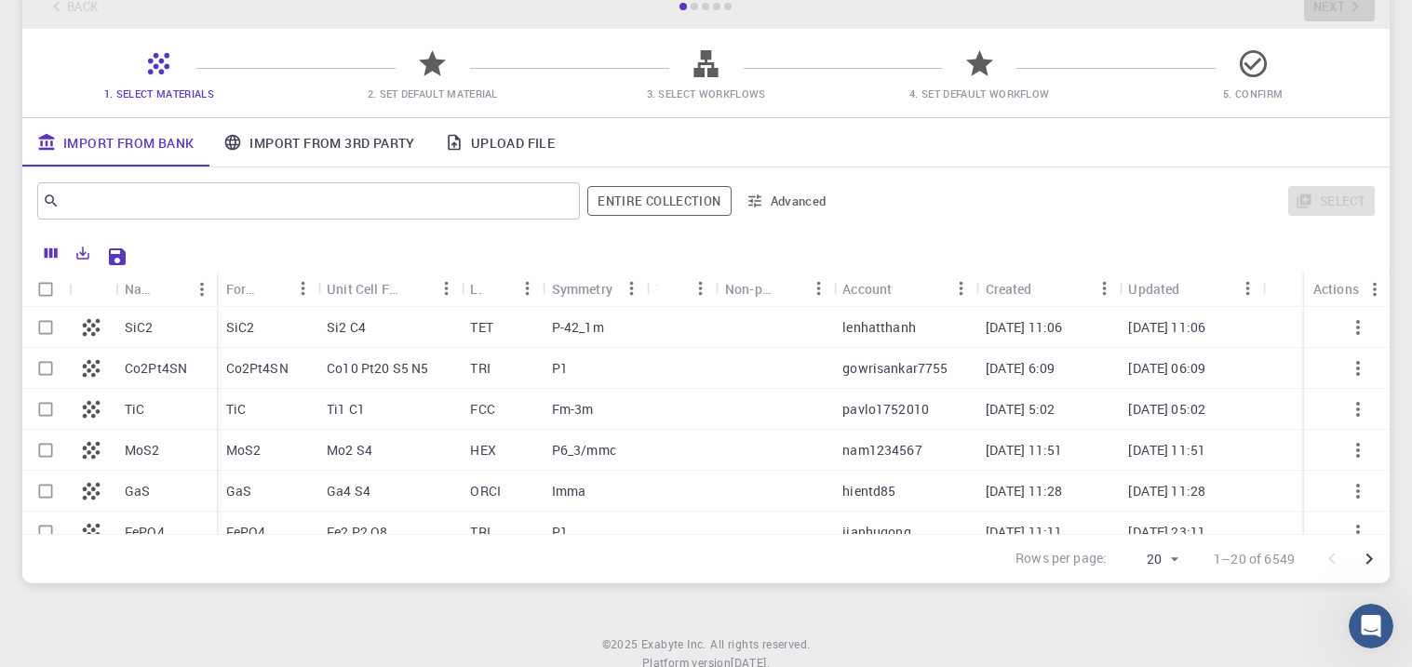
click at [137, 324] on p "SiC2" at bounding box center [139, 327] width 29 height 19
checkbox input "true"
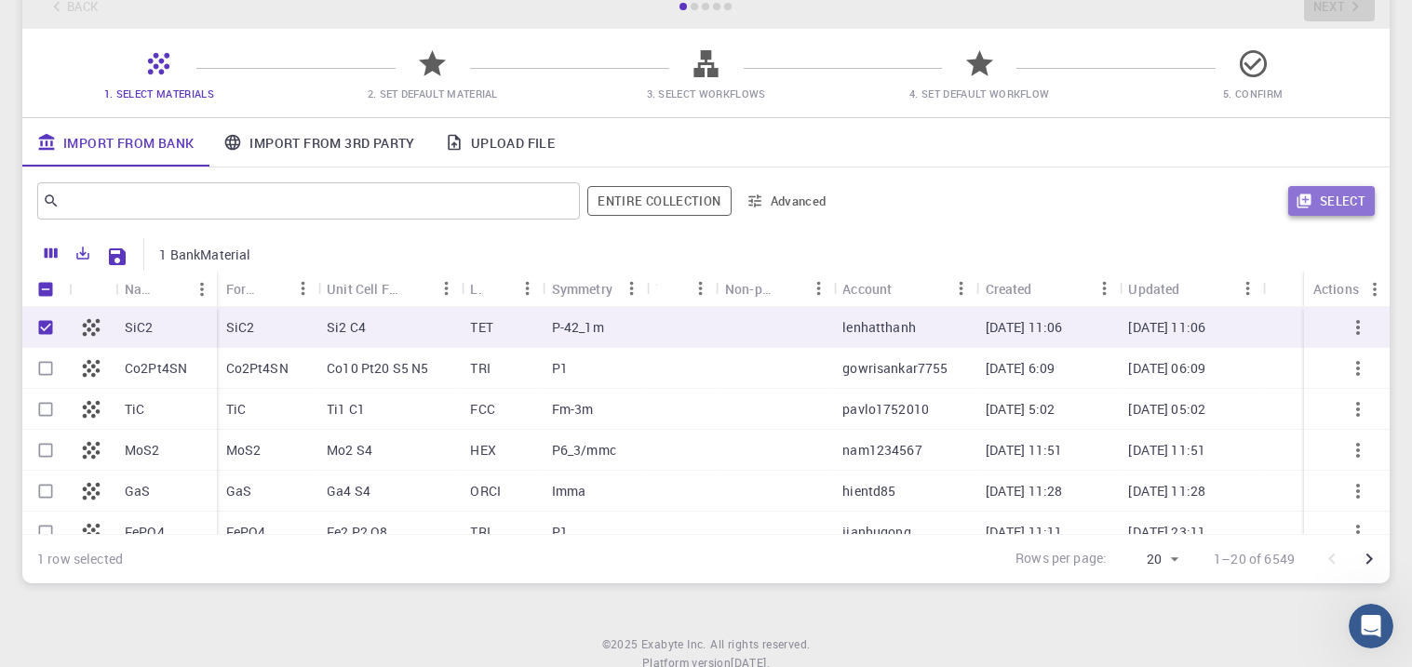
click at [1350, 194] on button "Select" at bounding box center [1331, 201] width 87 height 30
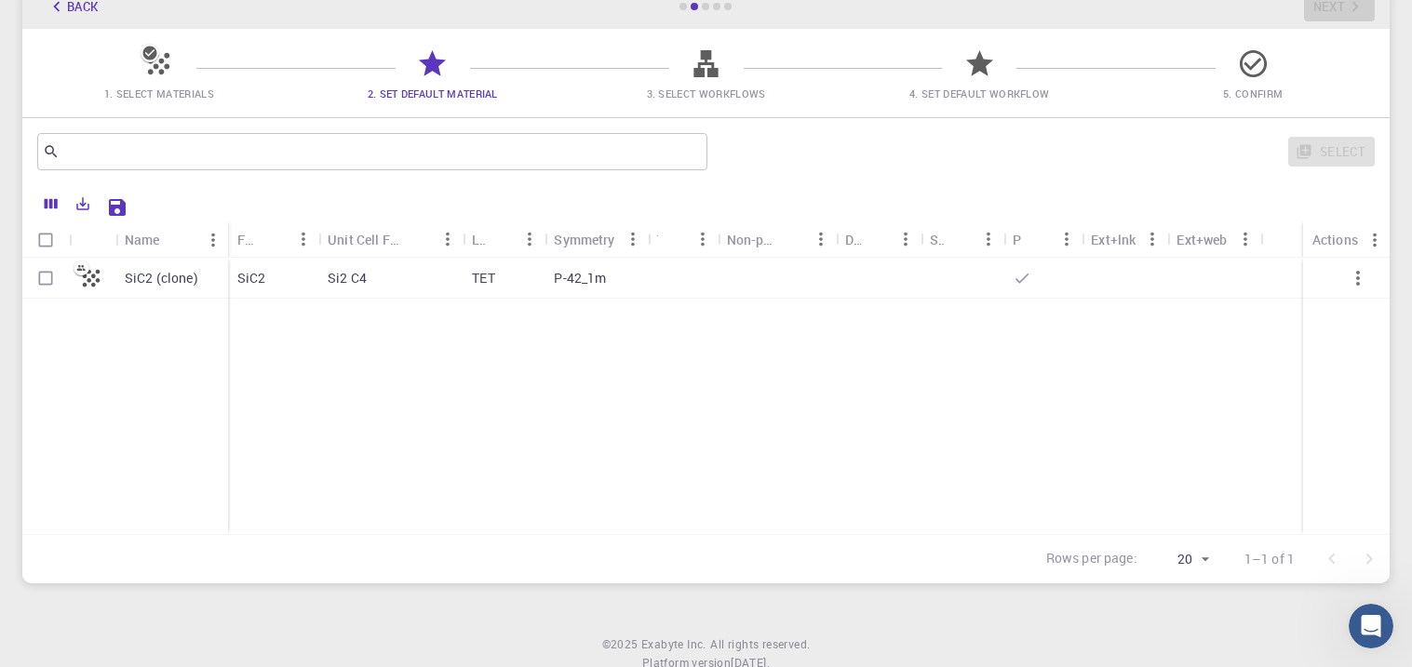
click at [136, 280] on p "SiC2 (clone)" at bounding box center [162, 278] width 74 height 19
checkbox input "true"
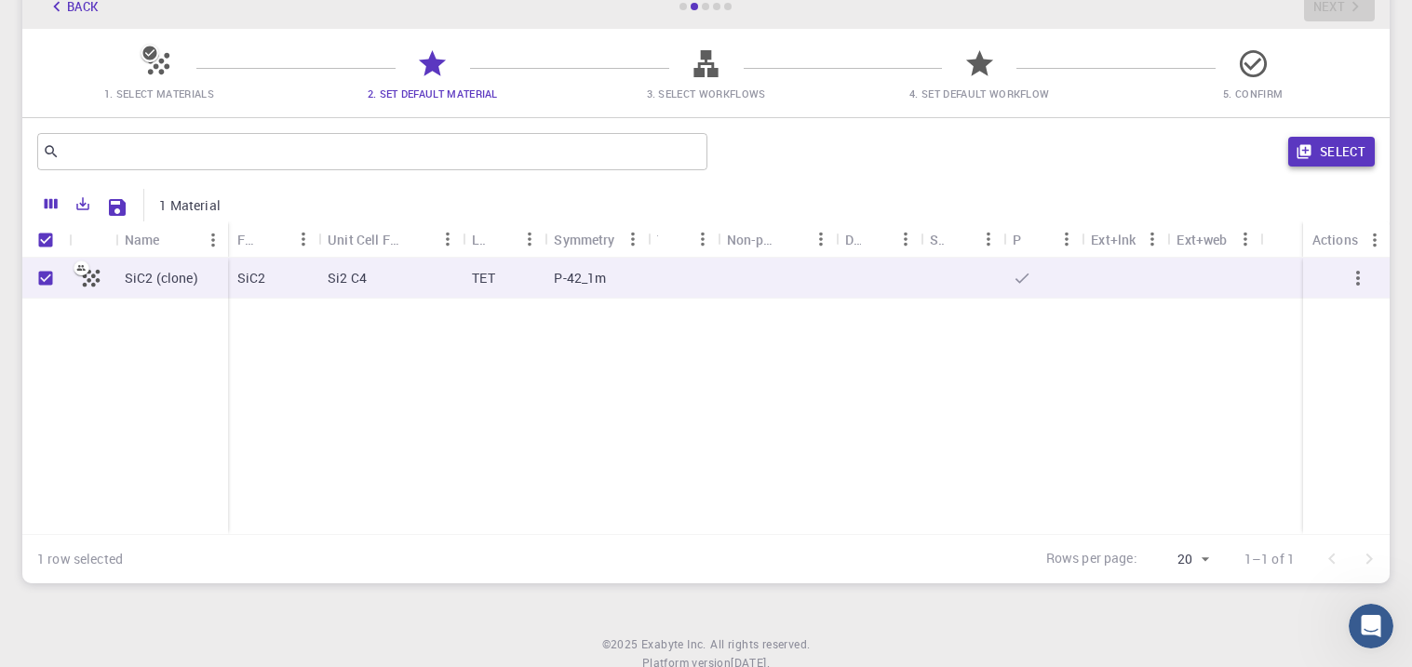
click at [1301, 154] on icon "button" at bounding box center [1304, 152] width 14 height 14
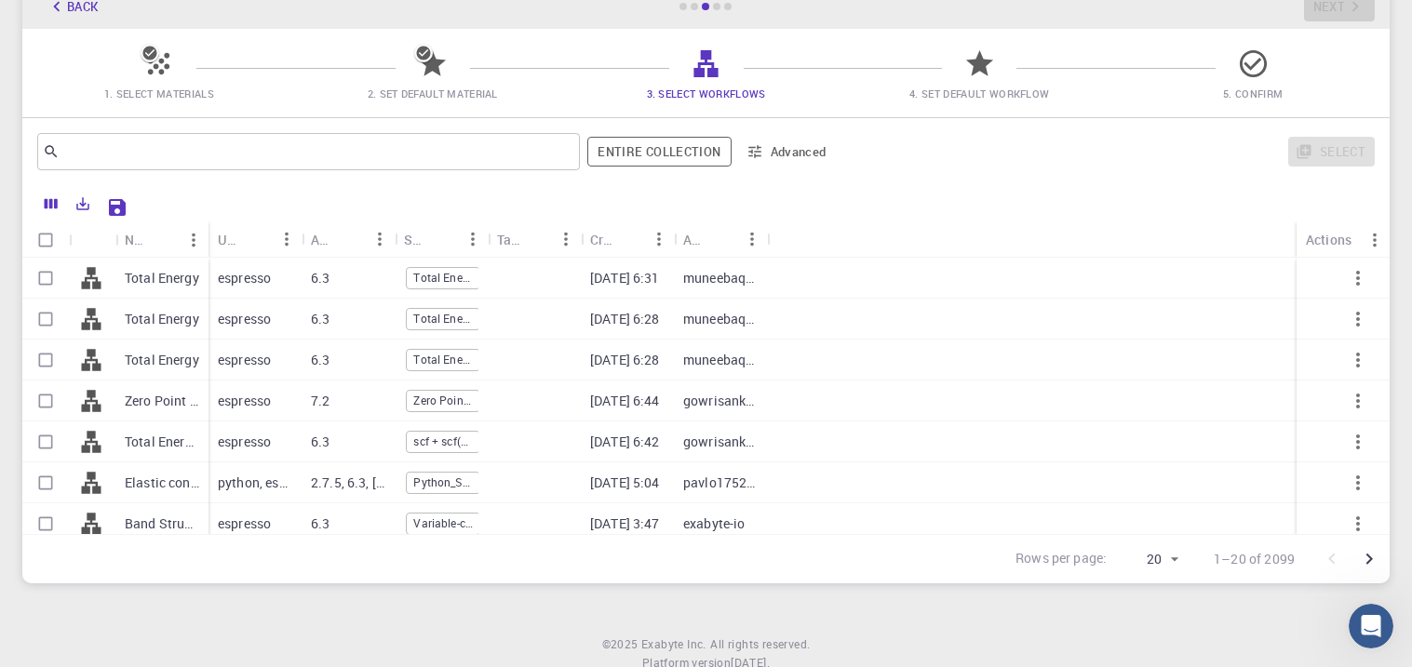
click at [162, 480] on p "Elastic constant (QE) ver.2.2 (clone) (clone)" at bounding box center [162, 483] width 74 height 19
checkbox input "true"
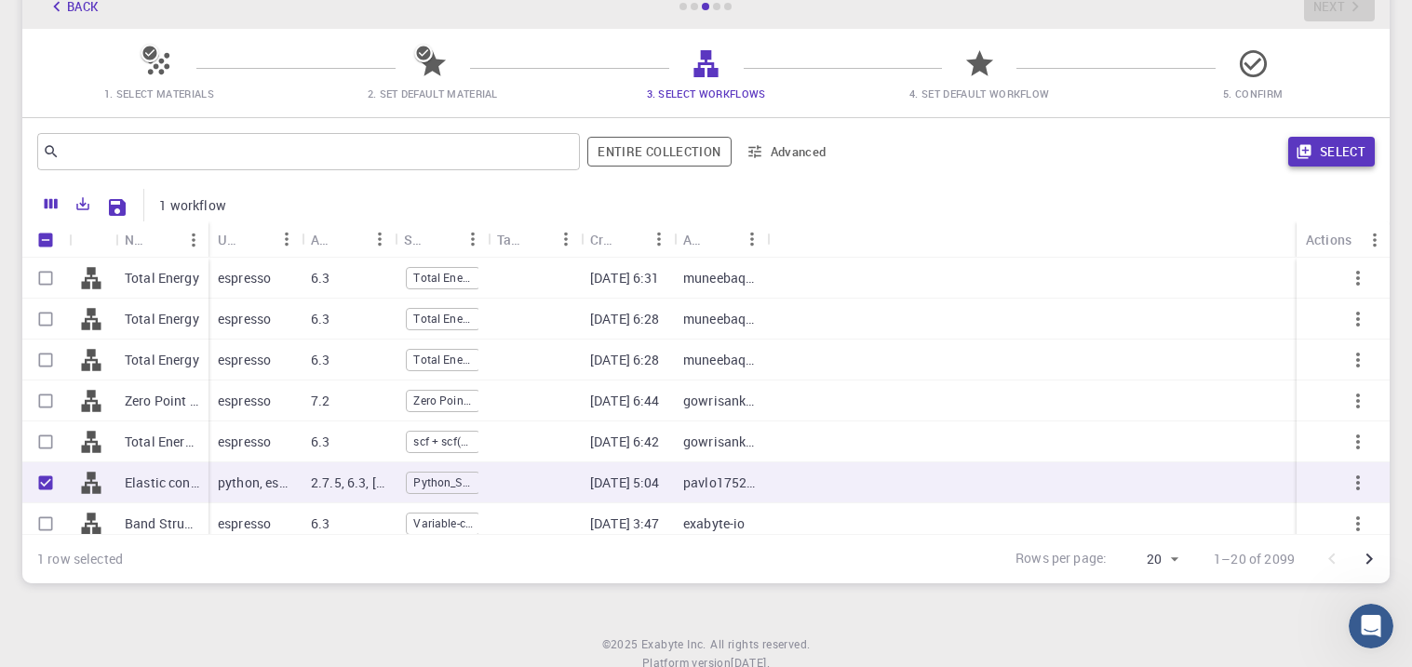
click at [1312, 154] on icon "button" at bounding box center [1304, 151] width 17 height 17
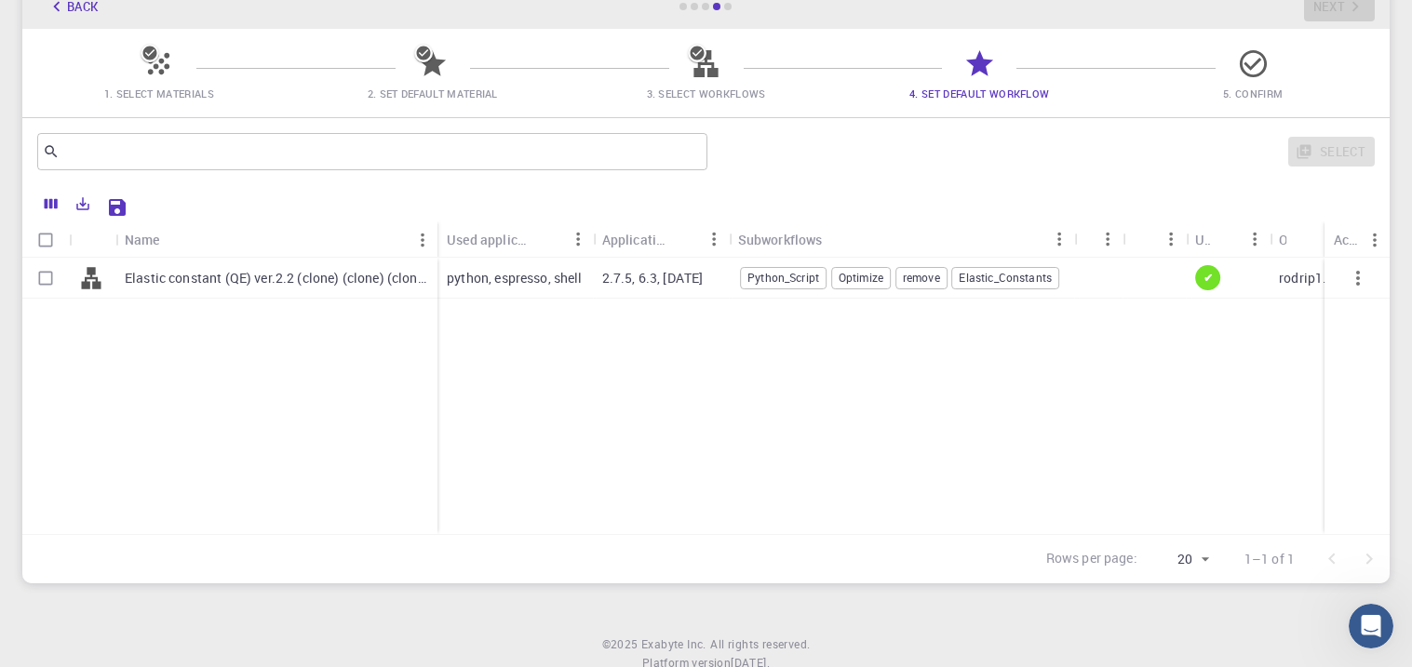
click at [338, 272] on p "Elastic constant (QE) ver.2.2 (clone) (clone) (clone)" at bounding box center [276, 278] width 303 height 19
checkbox input "true"
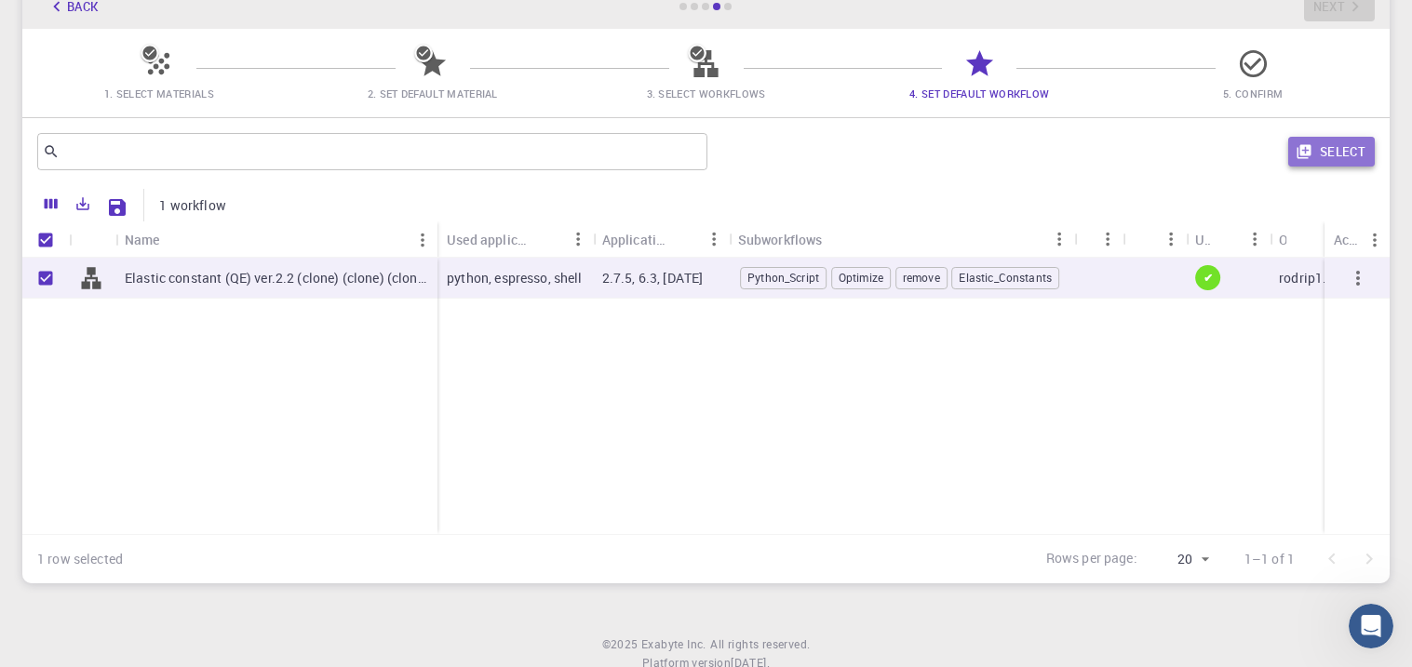
click at [1363, 156] on button "Select" at bounding box center [1331, 152] width 87 height 30
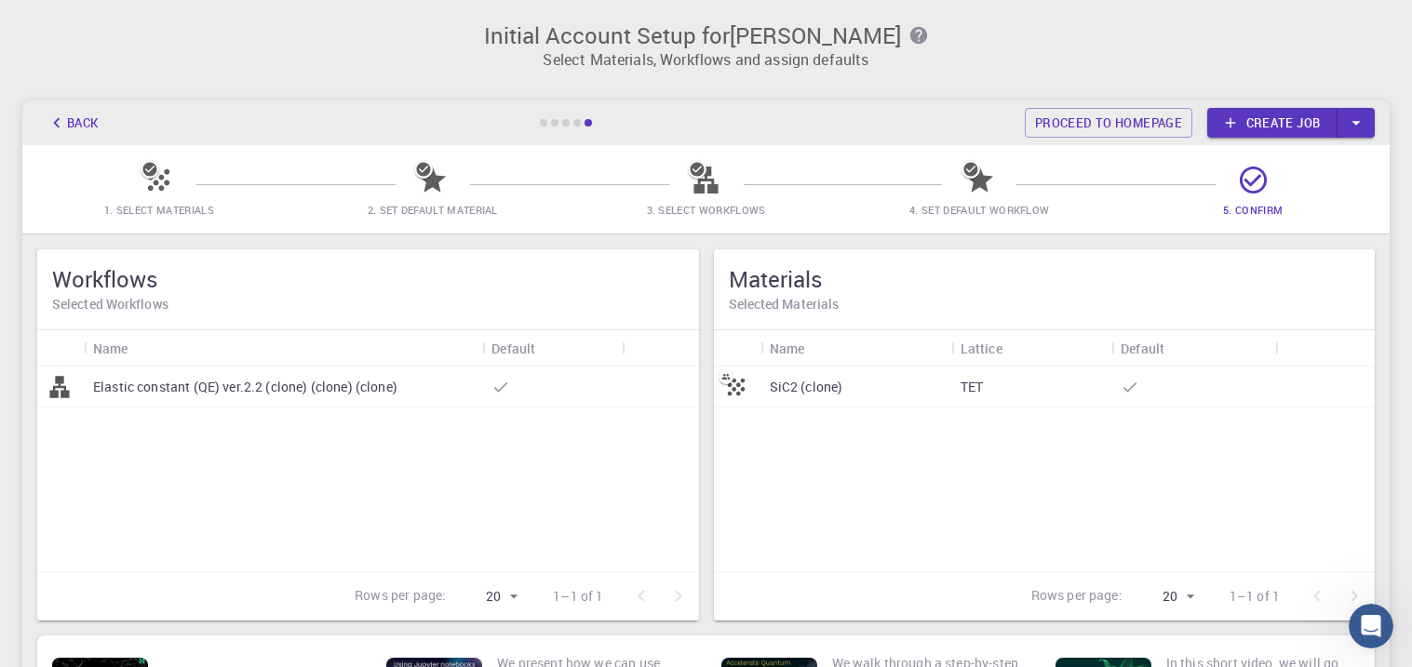
click at [1302, 132] on link "Create job" at bounding box center [1272, 123] width 130 height 30
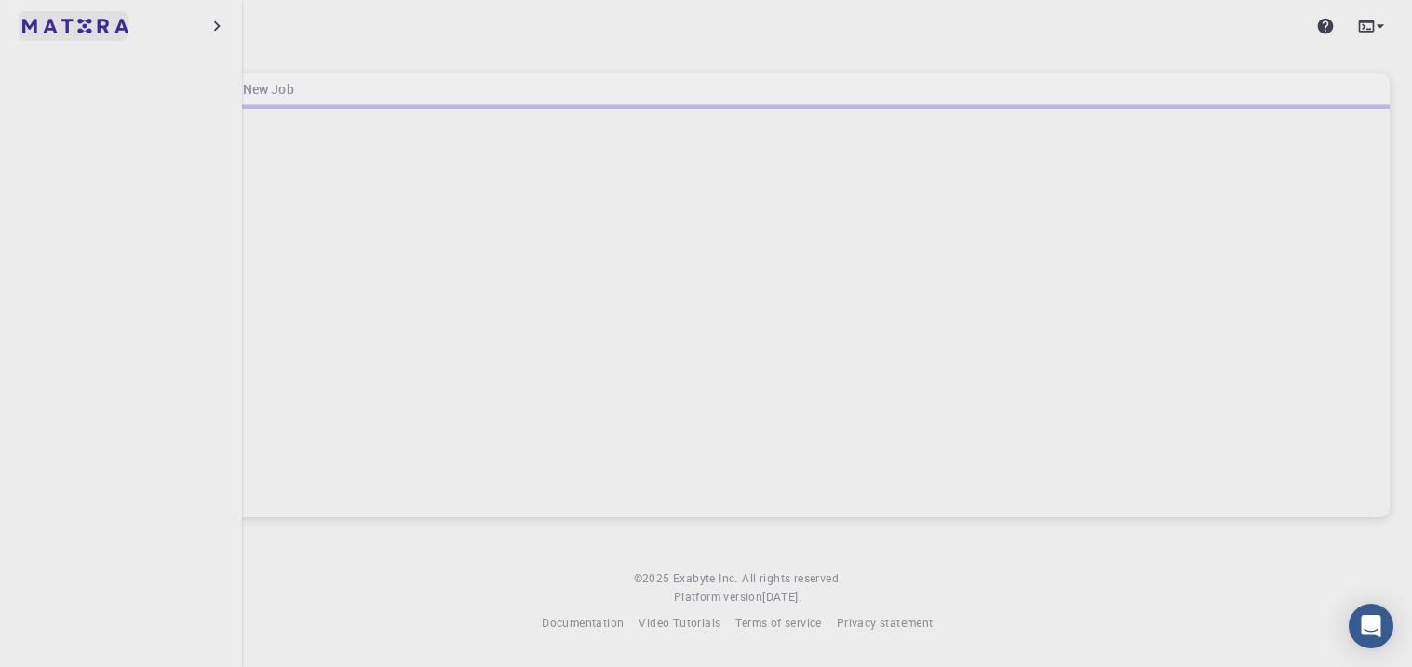
click at [35, 28] on img at bounding box center [35, 26] width 26 height 19
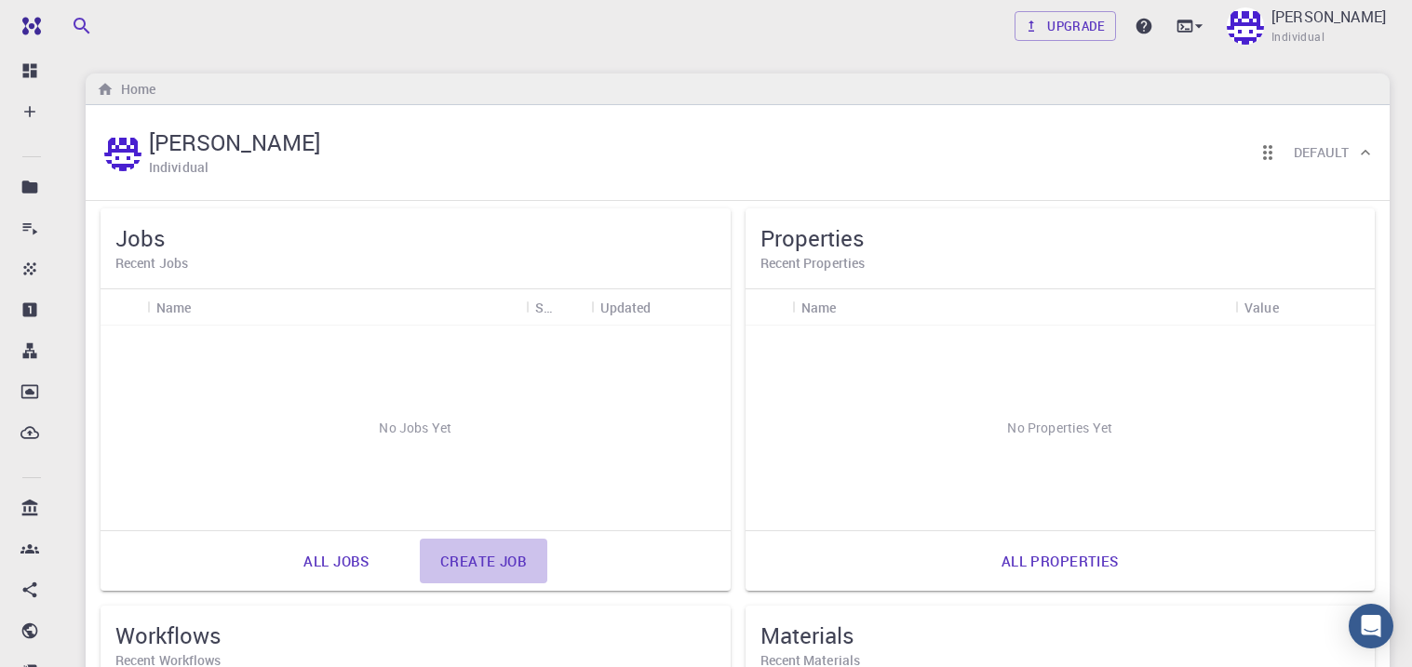
click at [474, 558] on link "Create job" at bounding box center [484, 561] width 128 height 45
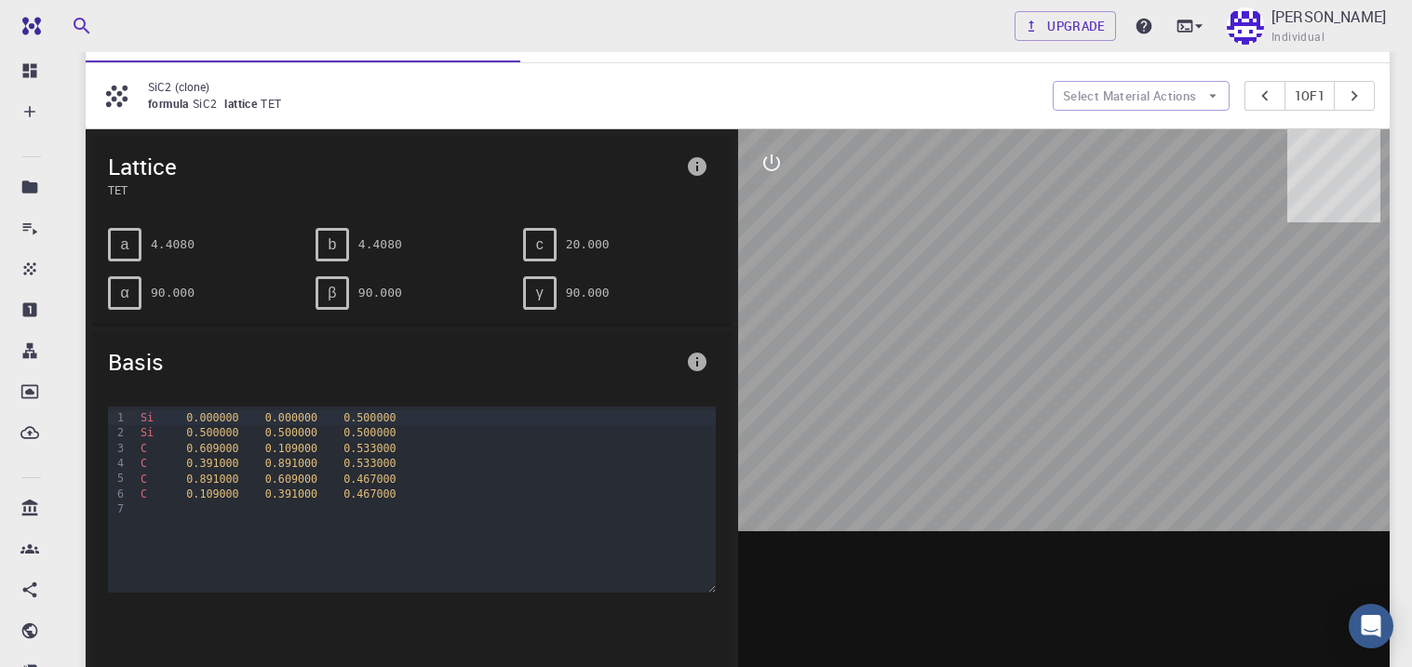
scroll to position [163, 0]
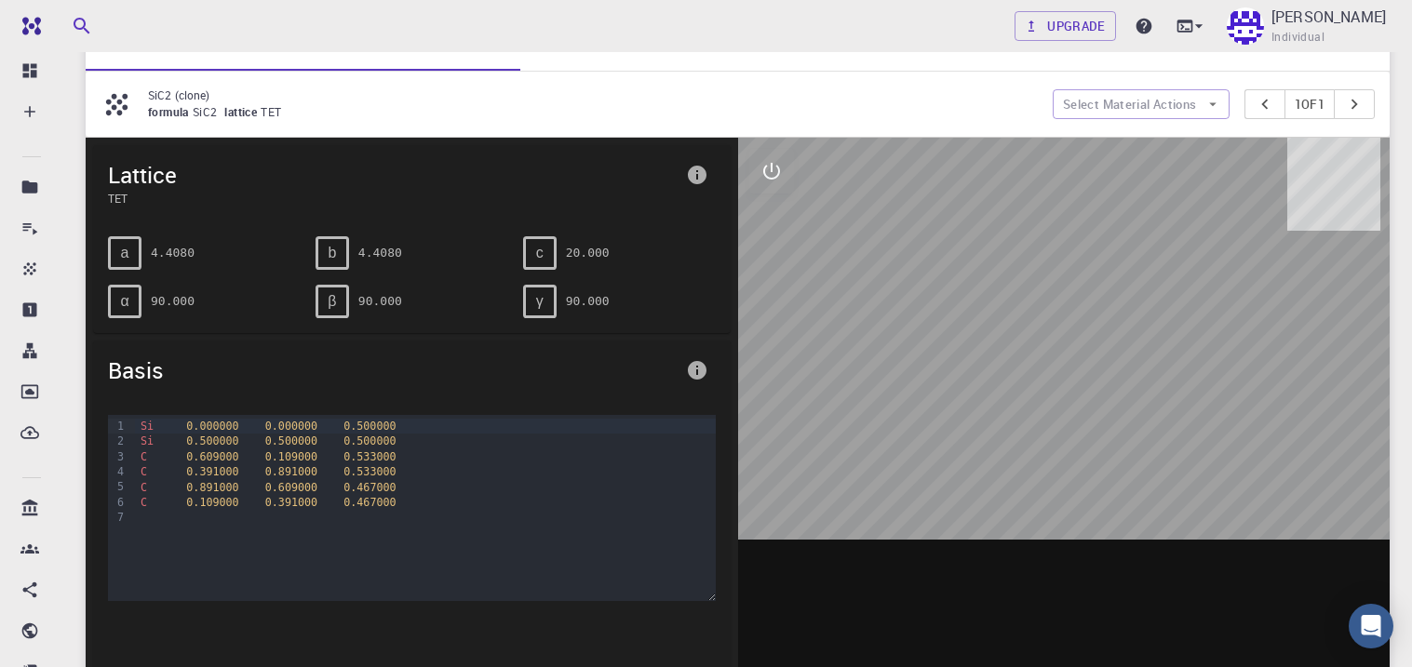
click at [703, 180] on icon "info" at bounding box center [697, 175] width 19 height 19
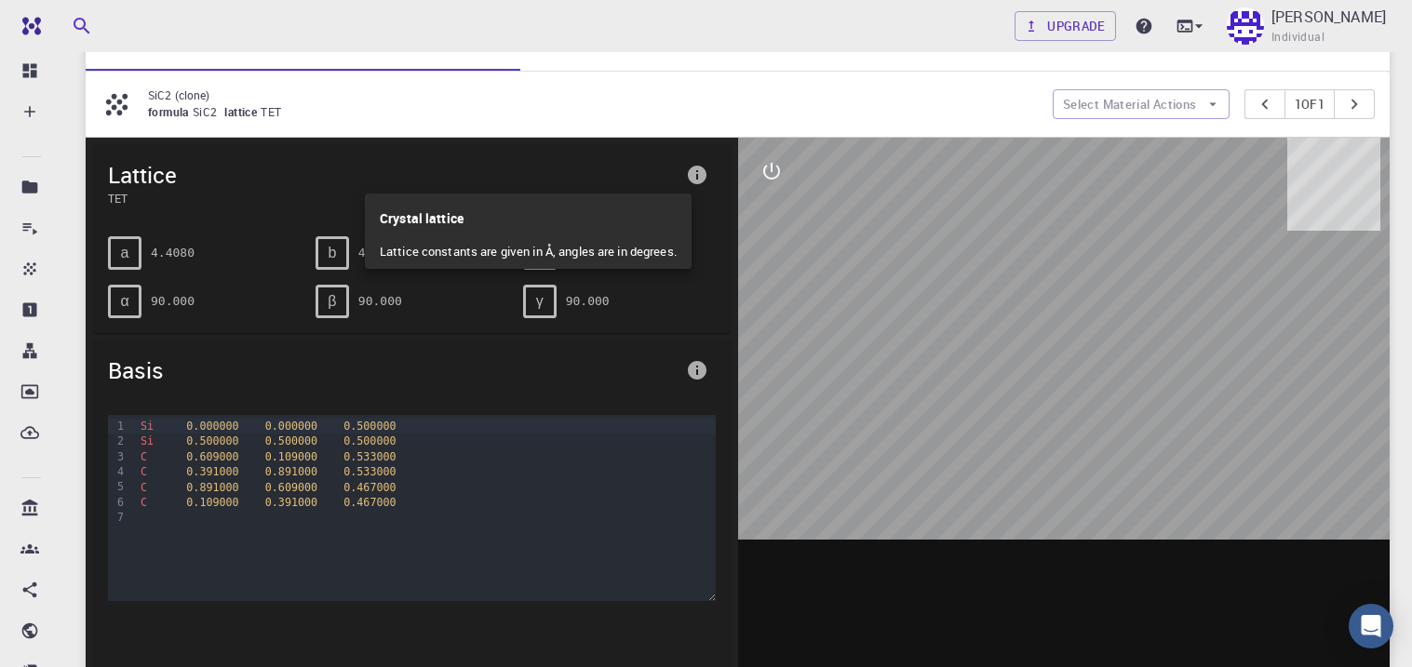
click at [703, 180] on div at bounding box center [706, 333] width 1412 height 667
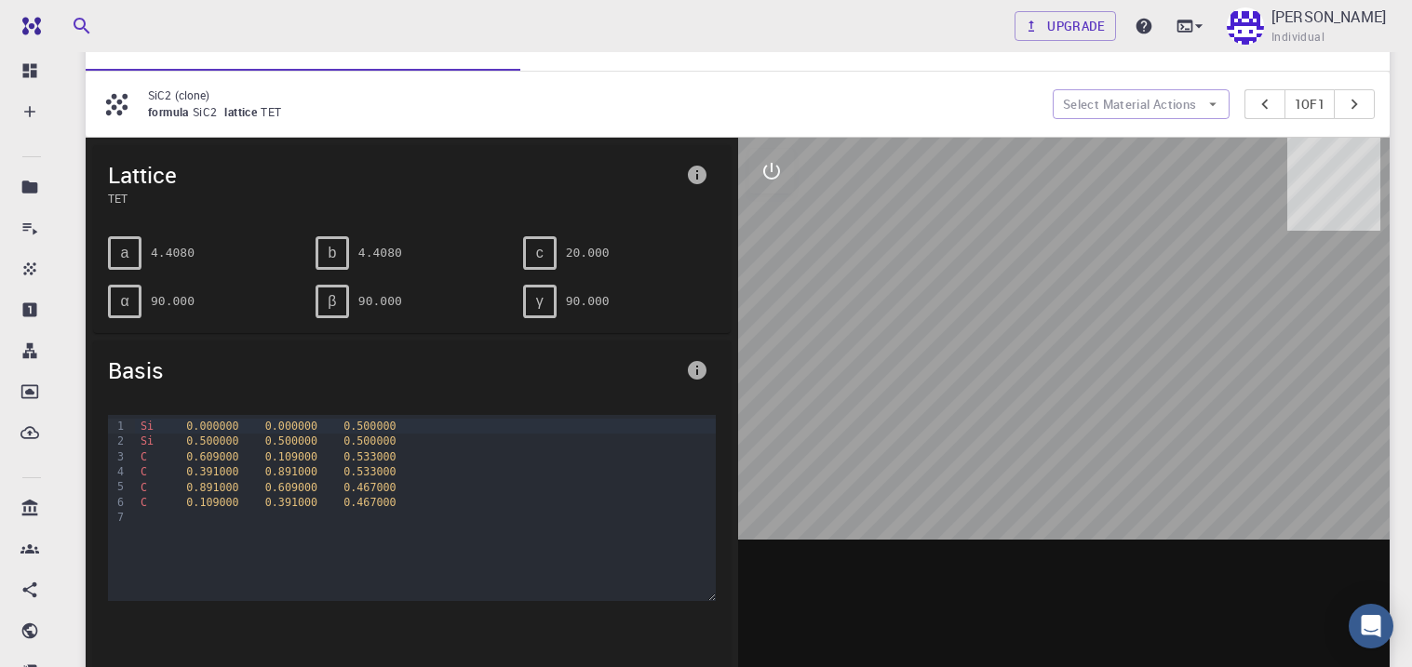
click at [706, 373] on icon "info" at bounding box center [697, 370] width 22 height 22
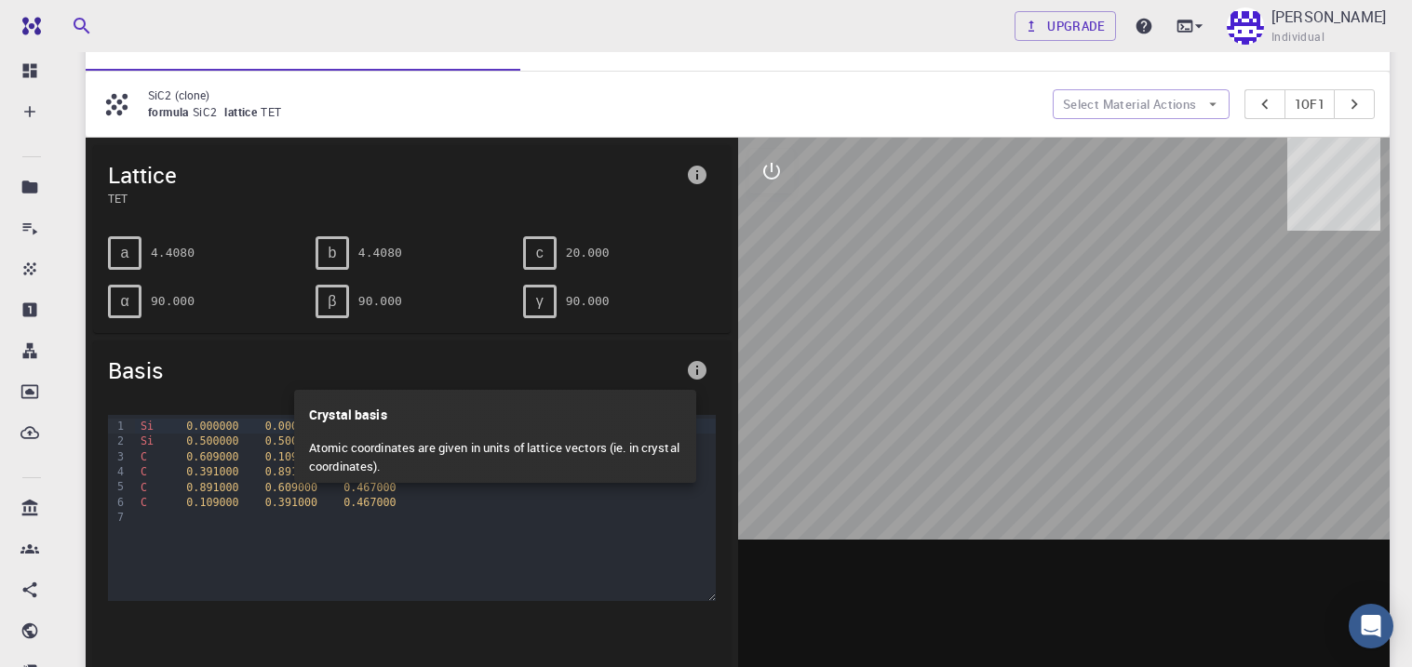
click at [706, 373] on div at bounding box center [706, 333] width 1412 height 667
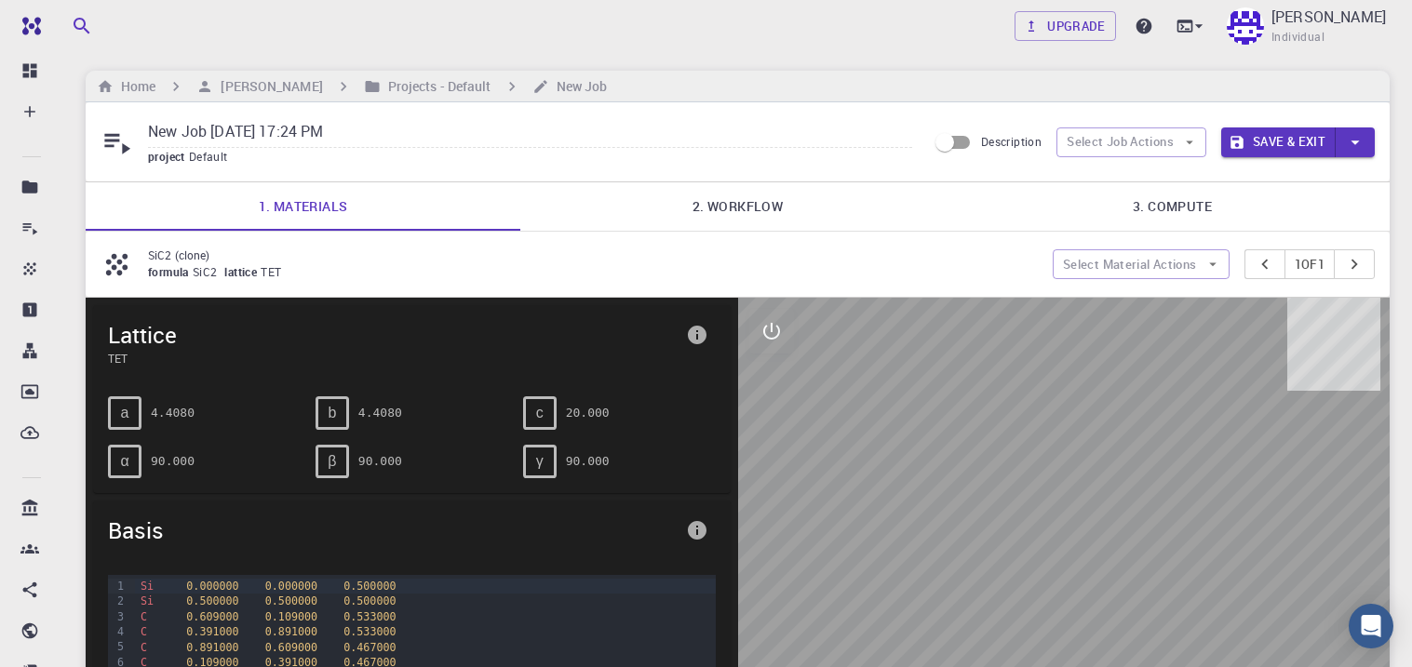
scroll to position [0, 0]
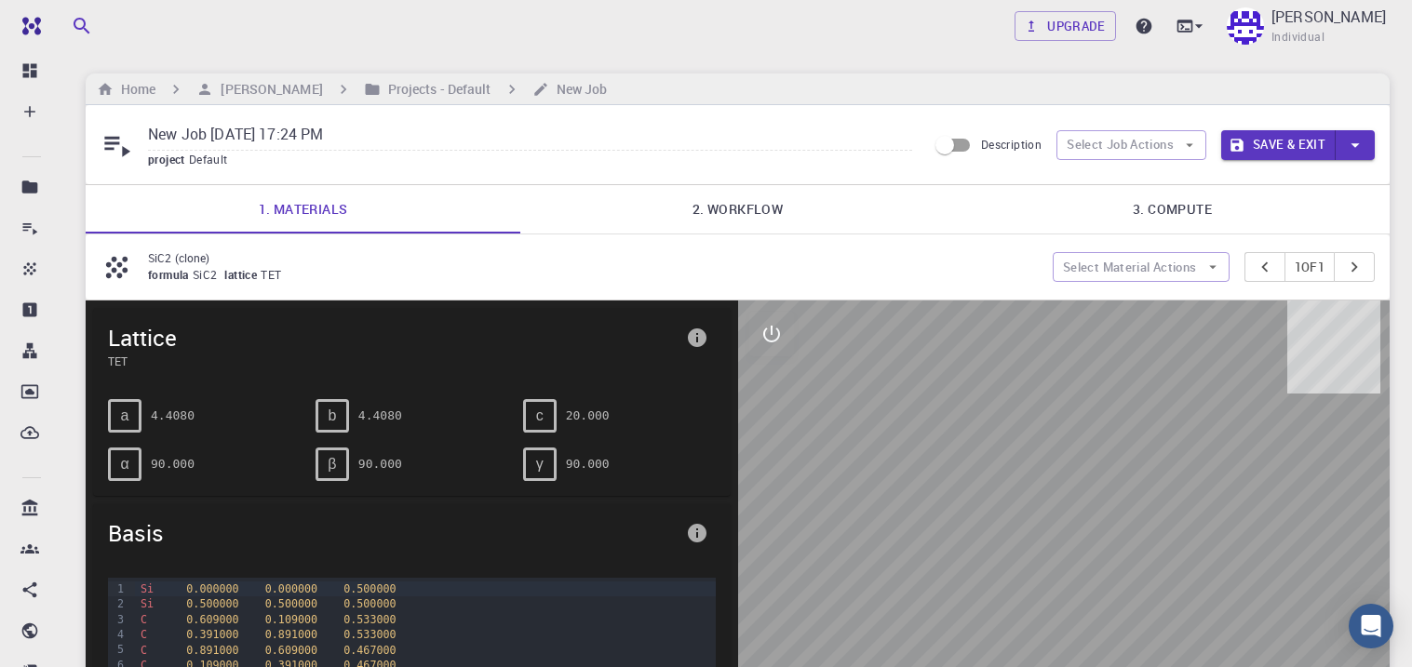
drag, startPoint x: 1033, startPoint y: 402, endPoint x: 921, endPoint y: 403, distance: 112.6
click at [932, 408] on div at bounding box center [1064, 590] width 652 height 579
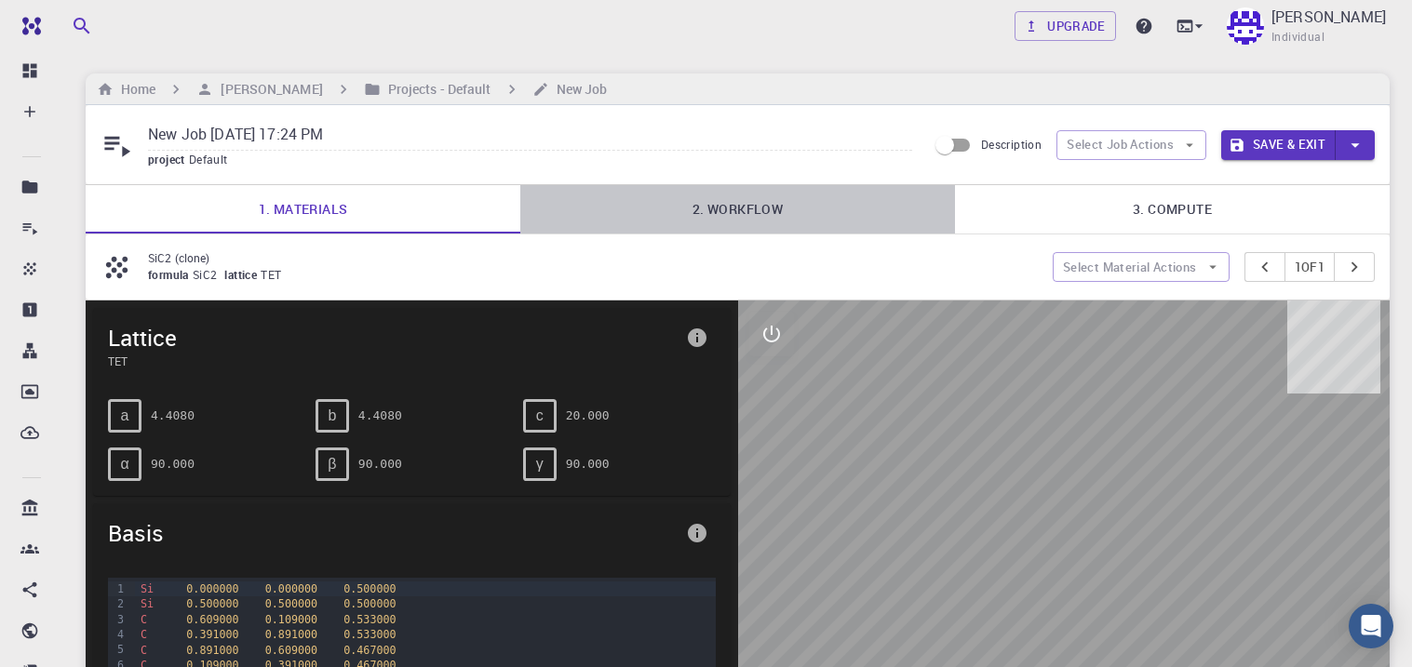
click at [768, 222] on link "2. Workflow" at bounding box center [737, 209] width 435 height 48
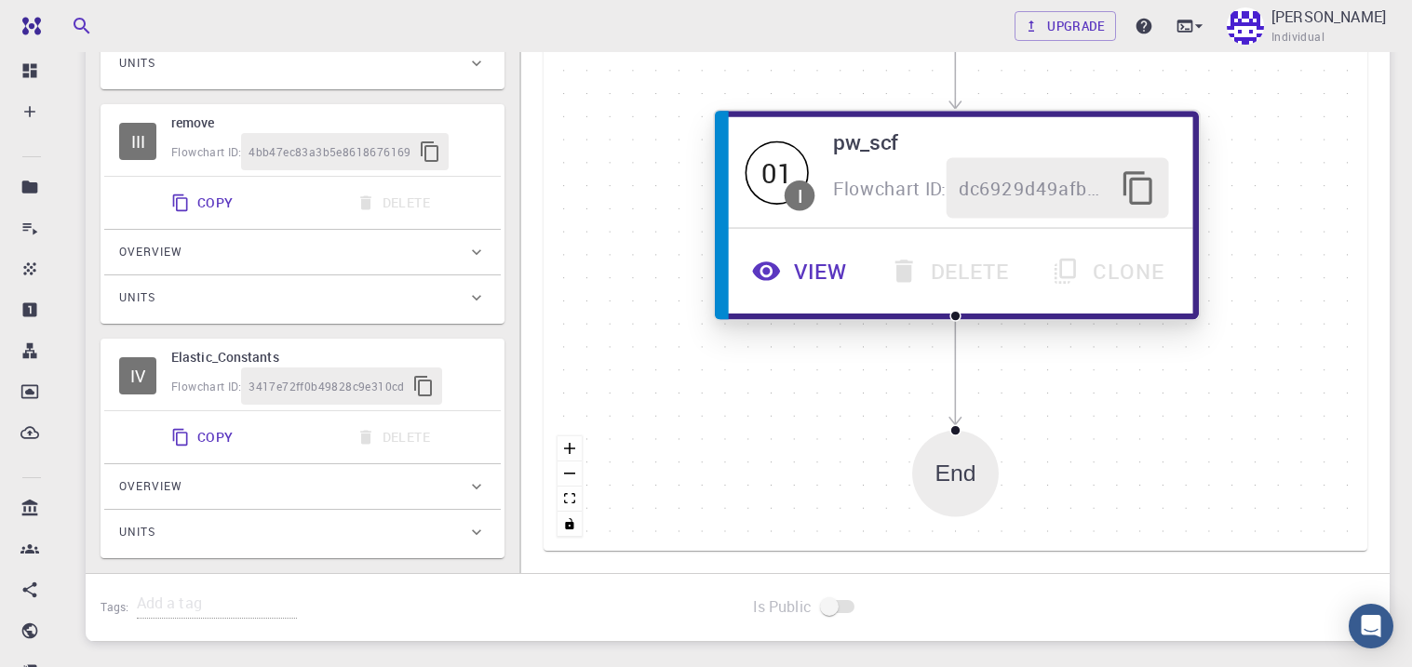
scroll to position [616, 0]
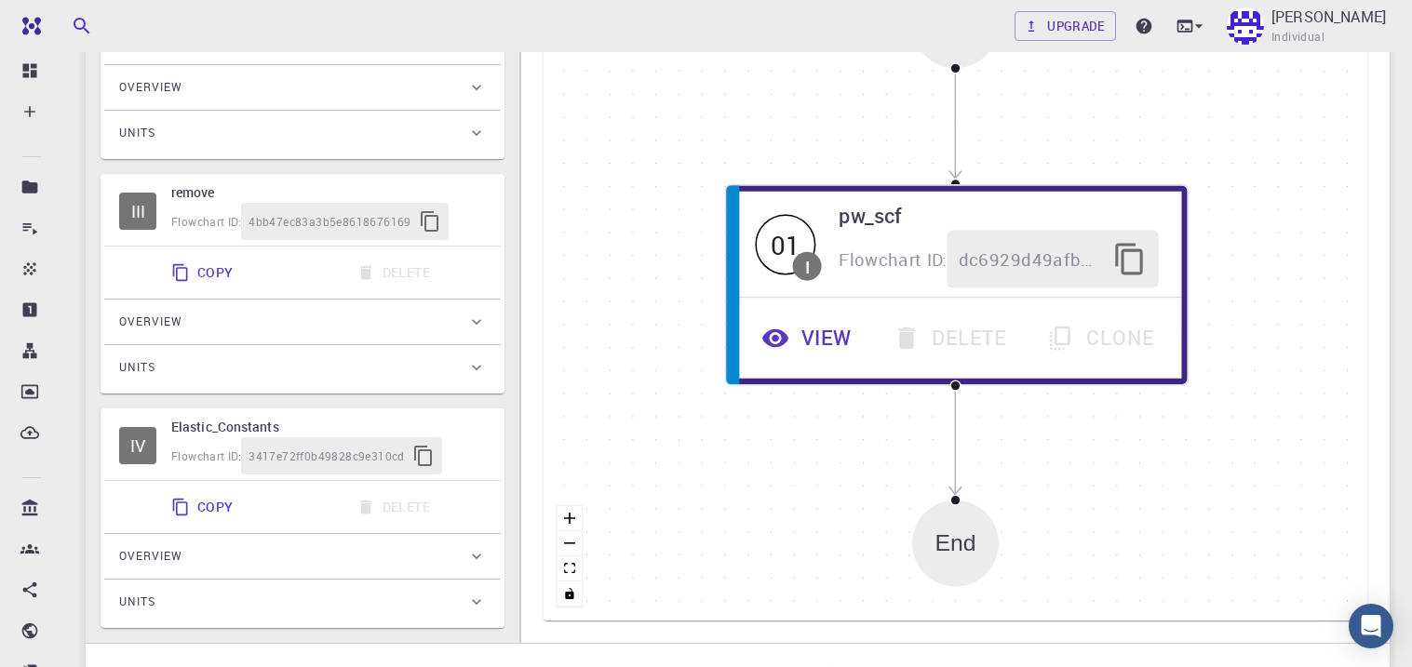
click at [201, 417] on h6 "Elastic_Constants" at bounding box center [328, 427] width 315 height 20
type input "shell"
type input "[DATE]"
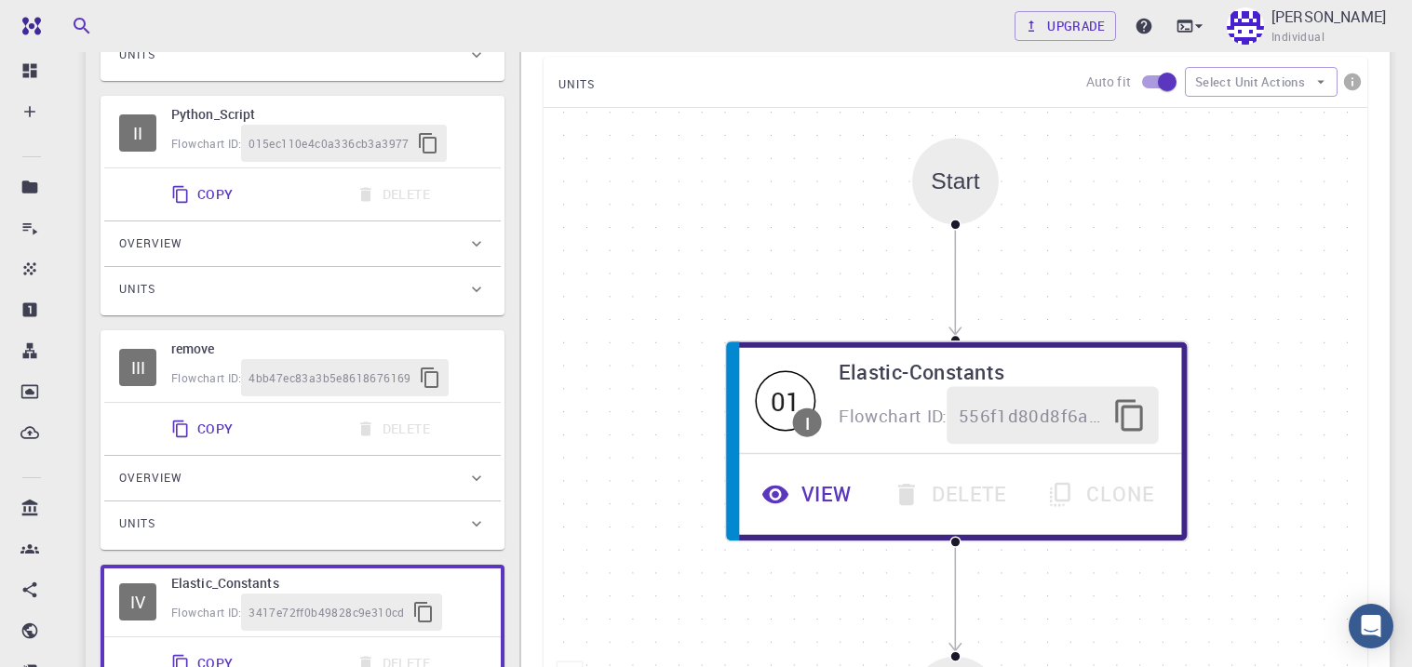
scroll to position [408, 0]
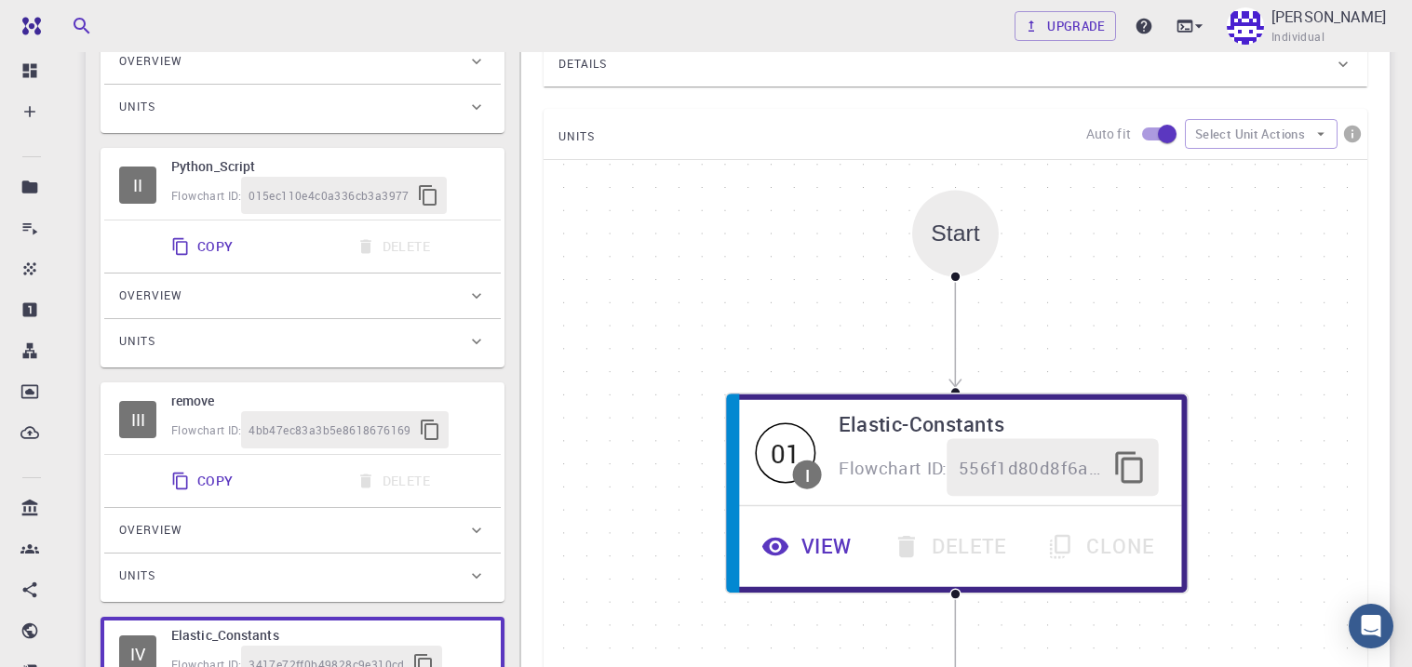
click at [961, 243] on div "Start" at bounding box center [955, 234] width 48 height 26
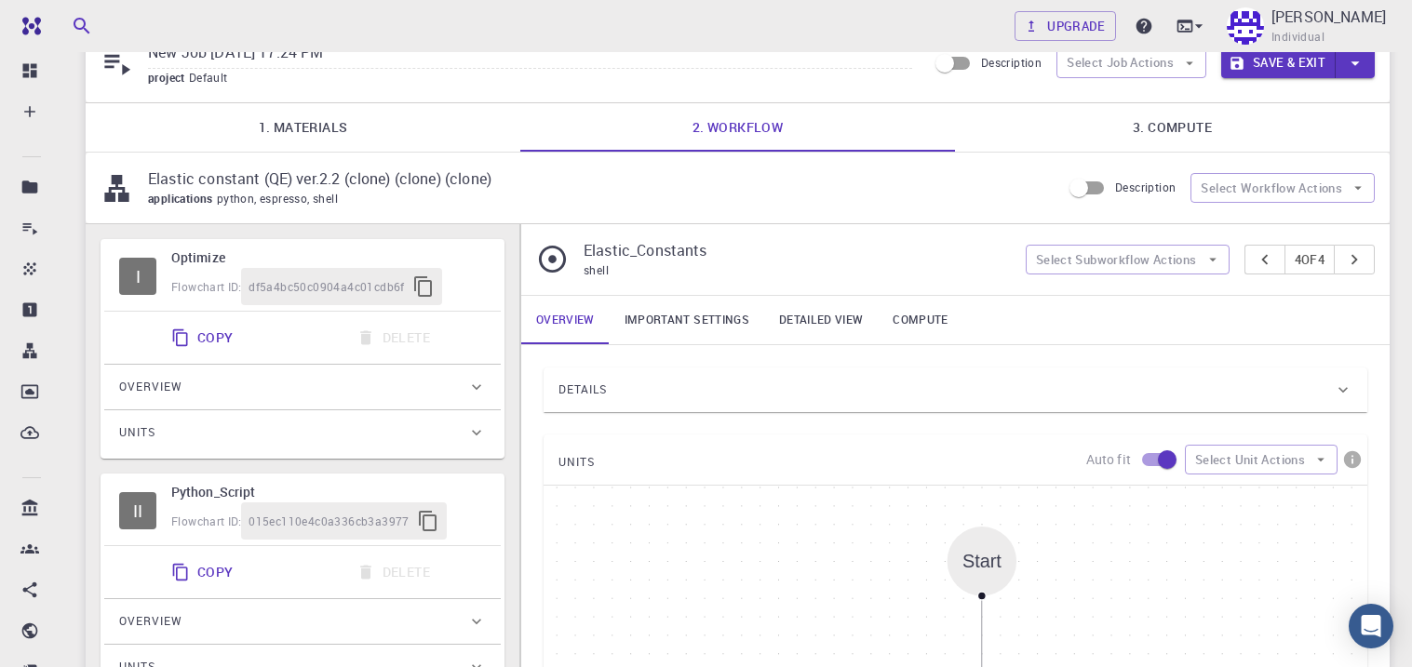
scroll to position [0, 0]
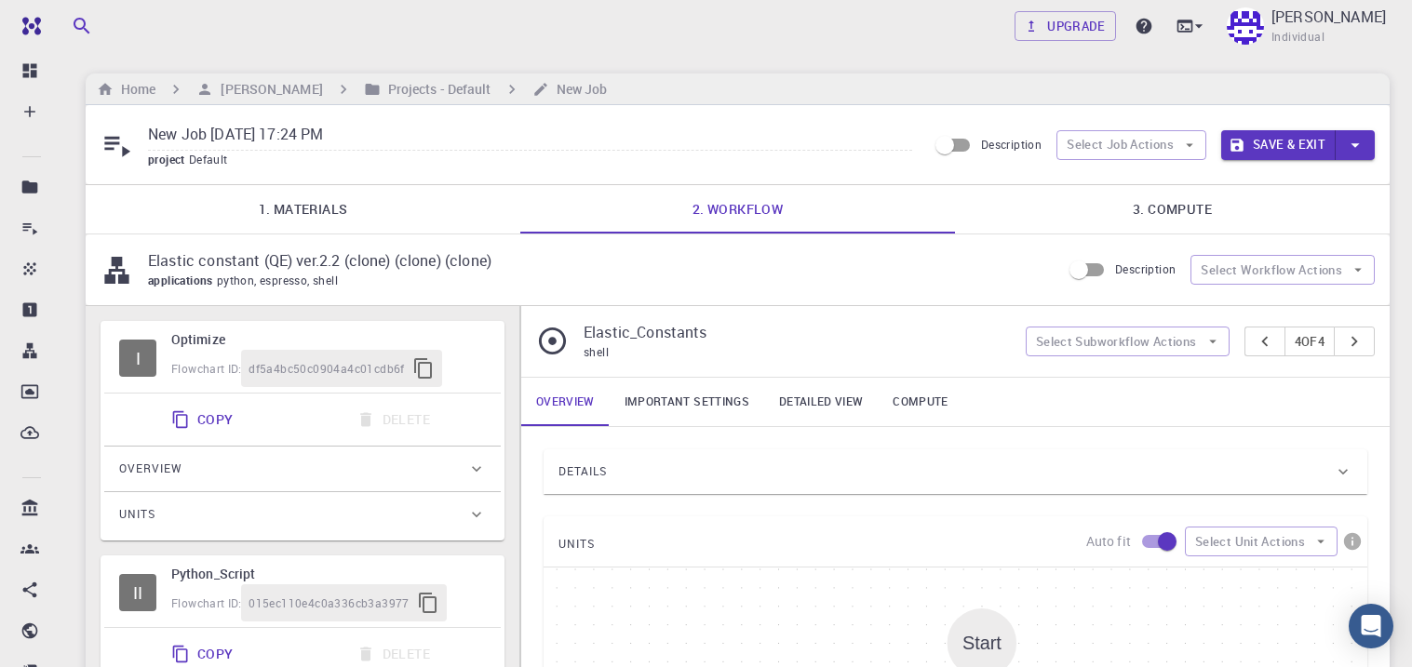
click at [1129, 203] on link "3. Compute" at bounding box center [1172, 209] width 435 height 48
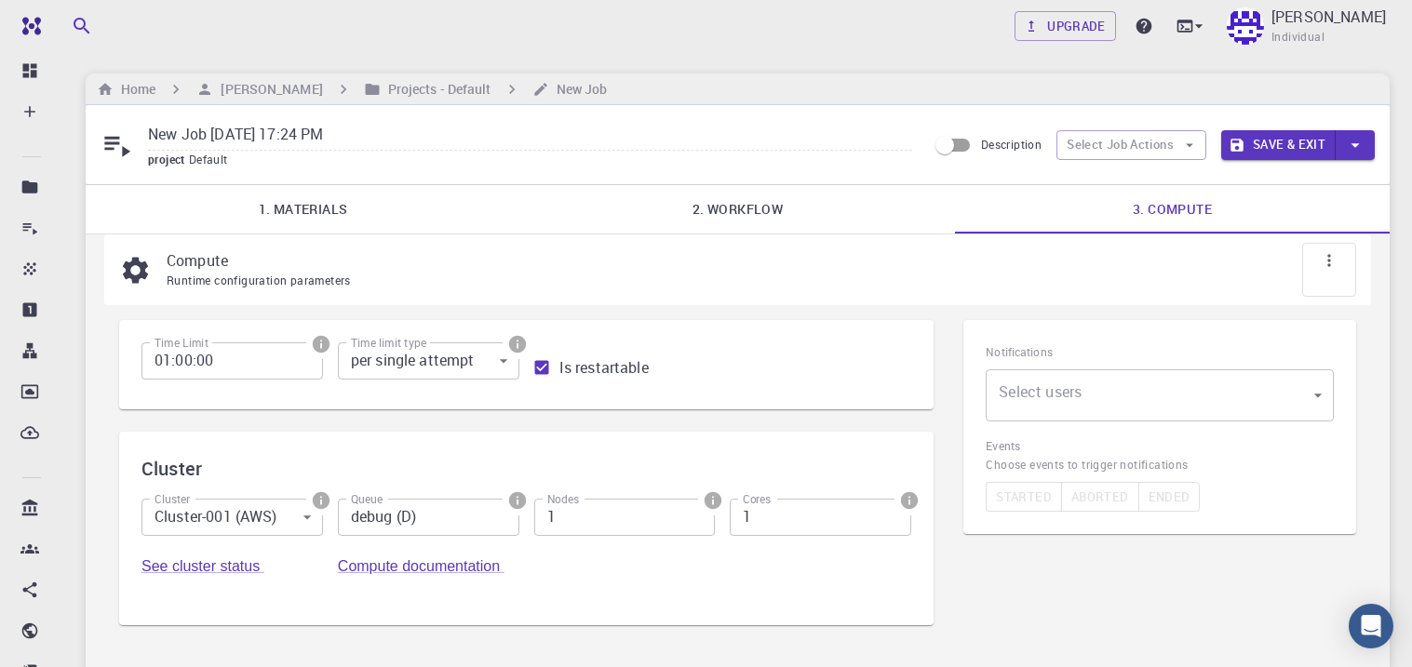
click at [431, 356] on body "Free Dashboard Create New Job New Material Create Material Upload File Import f…" at bounding box center [706, 411] width 1412 height 823
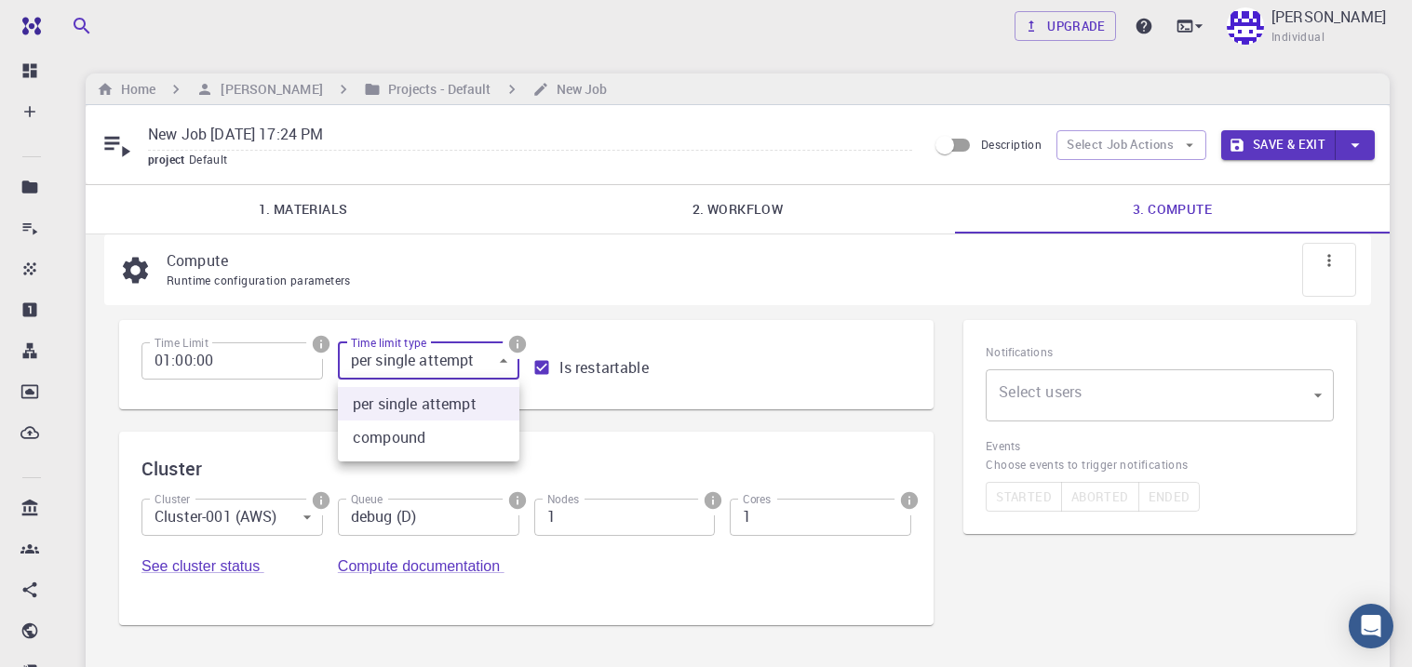
click at [431, 356] on div at bounding box center [706, 333] width 1412 height 667
